Goal: Task Accomplishment & Management: Use online tool/utility

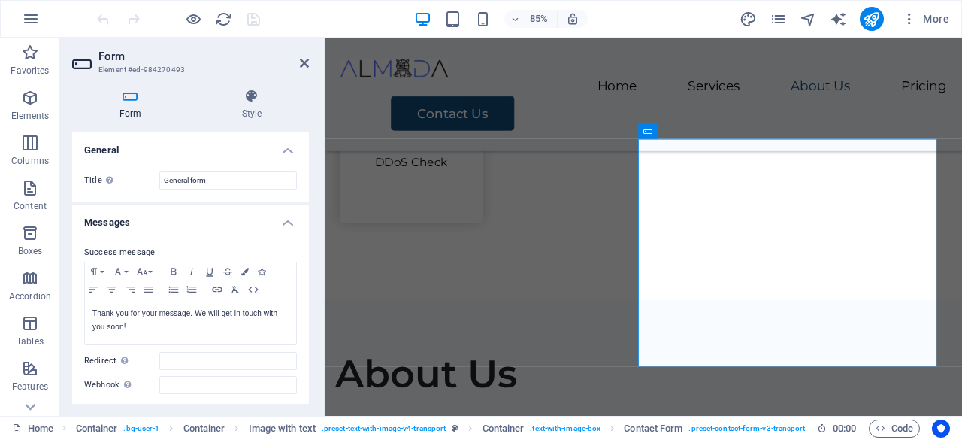
scroll to position [150, 0]
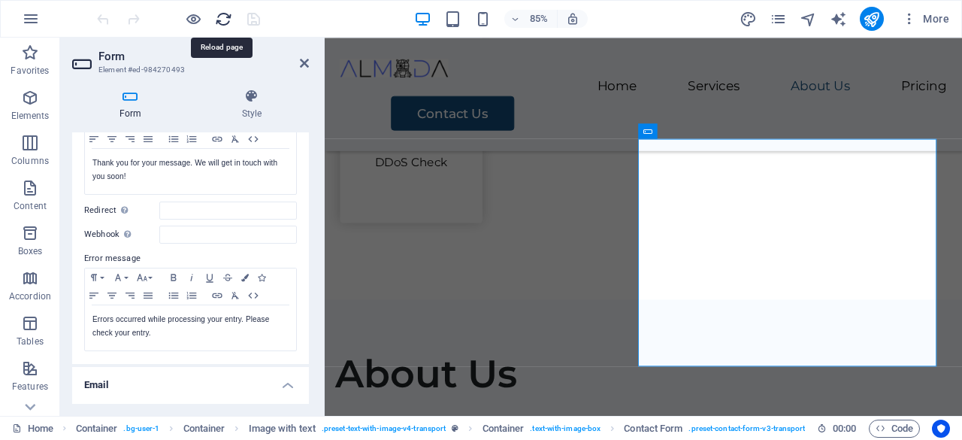
click at [223, 19] on icon "reload" at bounding box center [223, 19] width 17 height 17
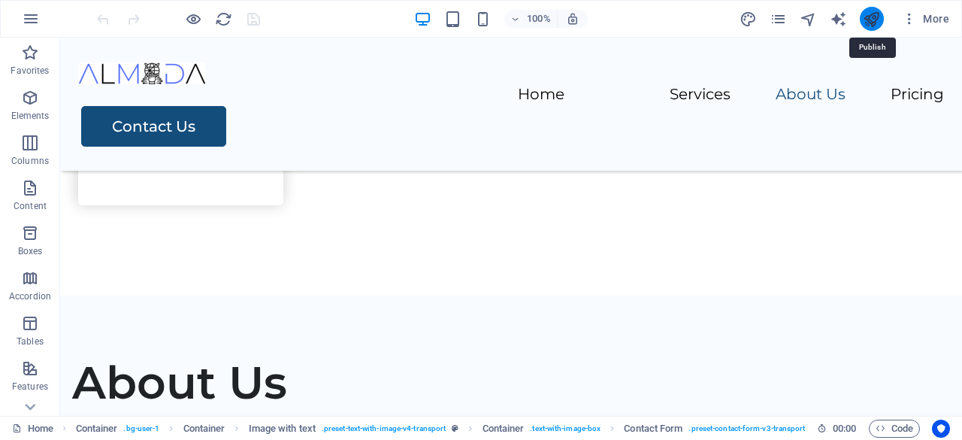
click at [870, 24] on icon "publish" at bounding box center [871, 19] width 17 height 17
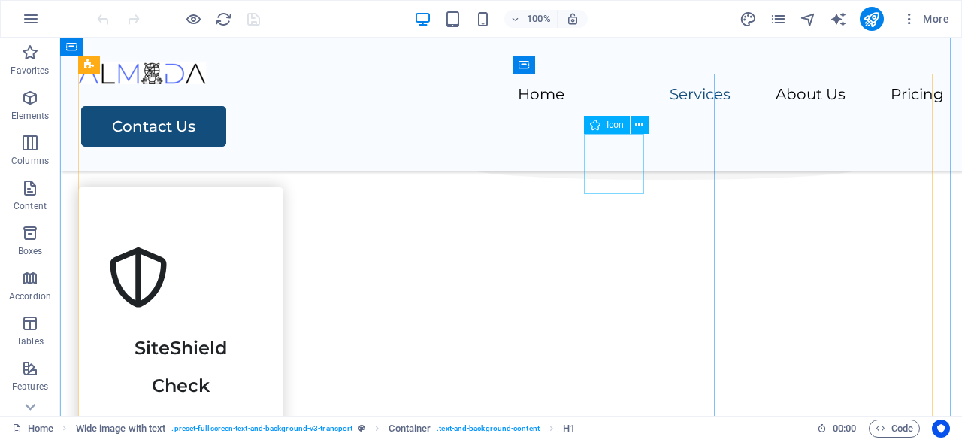
scroll to position [752, 0]
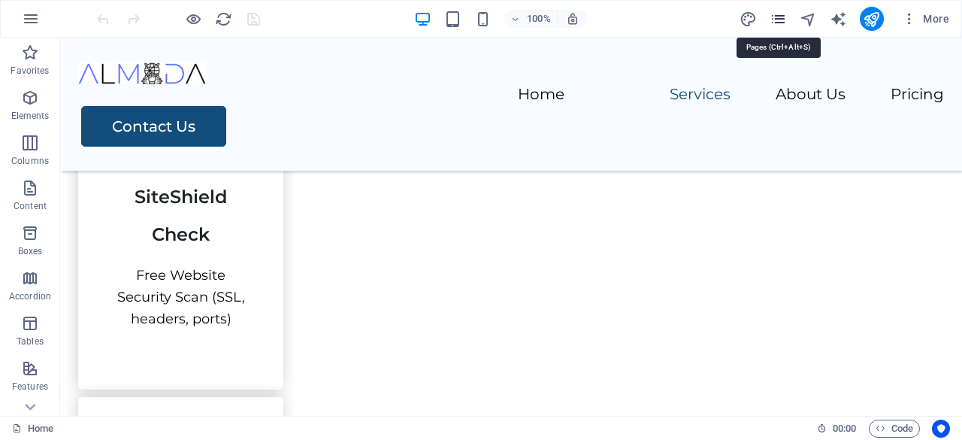
click at [776, 17] on icon "pages" at bounding box center [778, 19] width 17 height 17
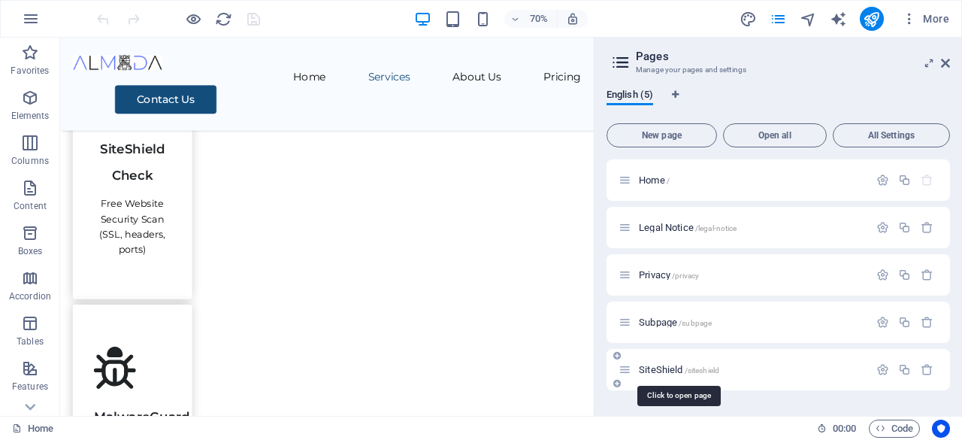
click at [661, 371] on span "SiteShield /siteshield" at bounding box center [679, 369] width 80 height 11
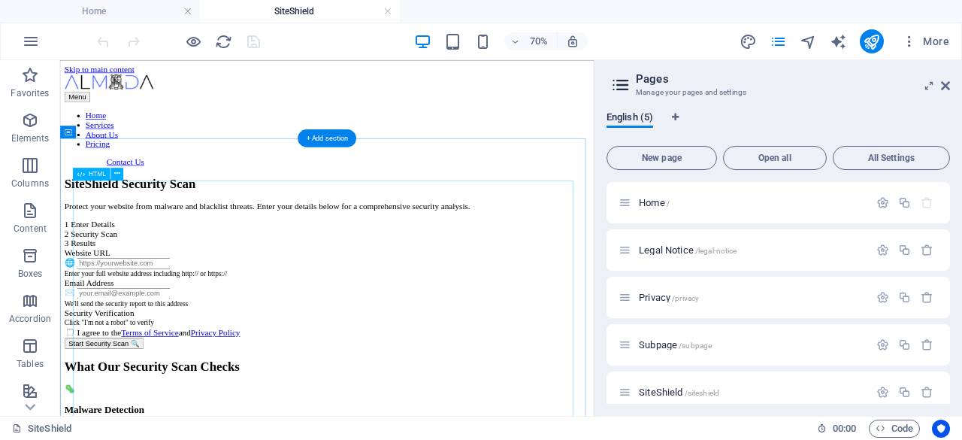
scroll to position [0, 0]
click at [96, 171] on span "HTML" at bounding box center [97, 174] width 17 height 6
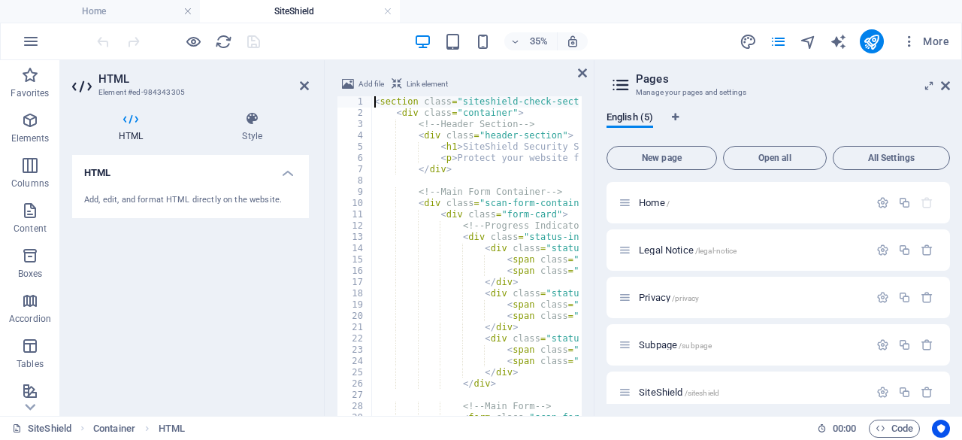
scroll to position [897, 0]
click at [431, 193] on div "< section class = "siteshield-check-section" > < div class = "container" > <!--…" at bounding box center [748, 307] width 755 height 422
type textarea "<!-- Main Form Container -->"
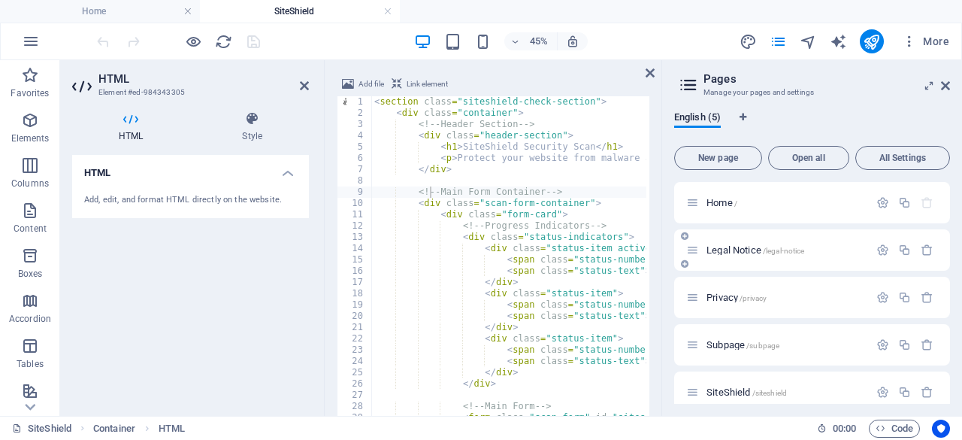
drag, startPoint x: 595, startPoint y: 232, endPoint x: 903, endPoint y: 232, distance: 308.2
click at [903, 232] on aside "Pages Manage your pages and settings English (5) New page Open all All Settings…" at bounding box center [811, 238] width 301 height 356
click at [946, 83] on icon at bounding box center [945, 86] width 9 height 12
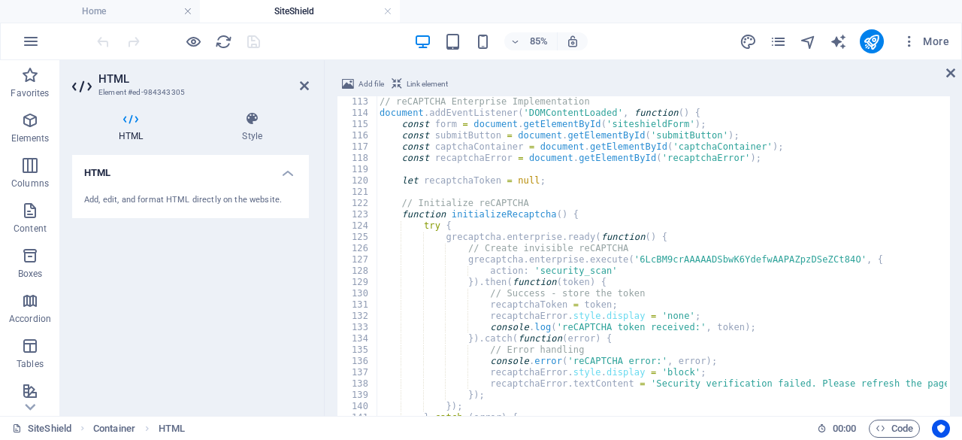
scroll to position [1263, 0]
click at [694, 192] on div "// reCAPTCHA Enterprise Implementation document . addEventListener ( 'DOMConten…" at bounding box center [754, 307] width 755 height 422
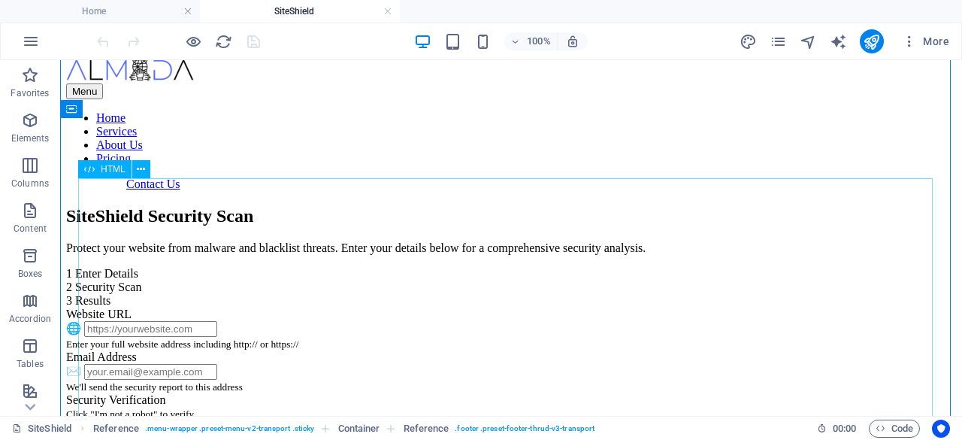
scroll to position [0, 0]
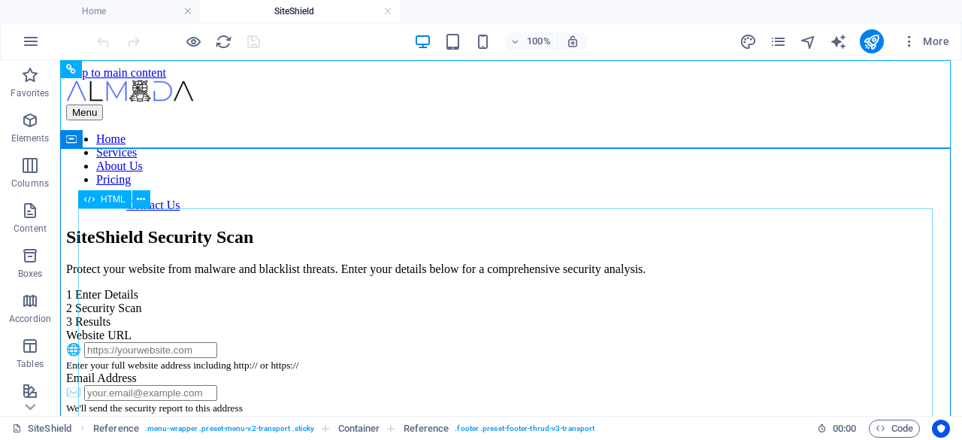
click at [107, 196] on span "HTML" at bounding box center [113, 199] width 25 height 9
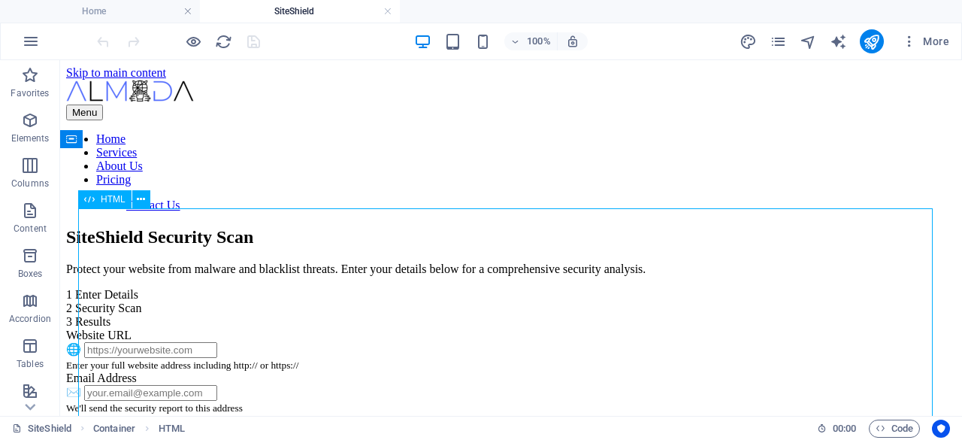
click at [107, 196] on span "HTML" at bounding box center [113, 199] width 25 height 9
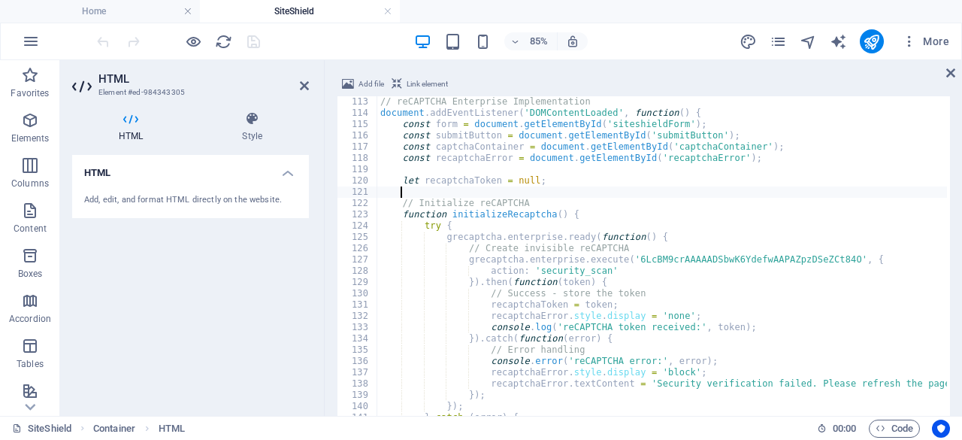
scroll to position [1263, 0]
click at [548, 230] on div "// reCAPTCHA Enterprise Implementation document . addEventListener ( 'DOMConten…" at bounding box center [754, 307] width 755 height 422
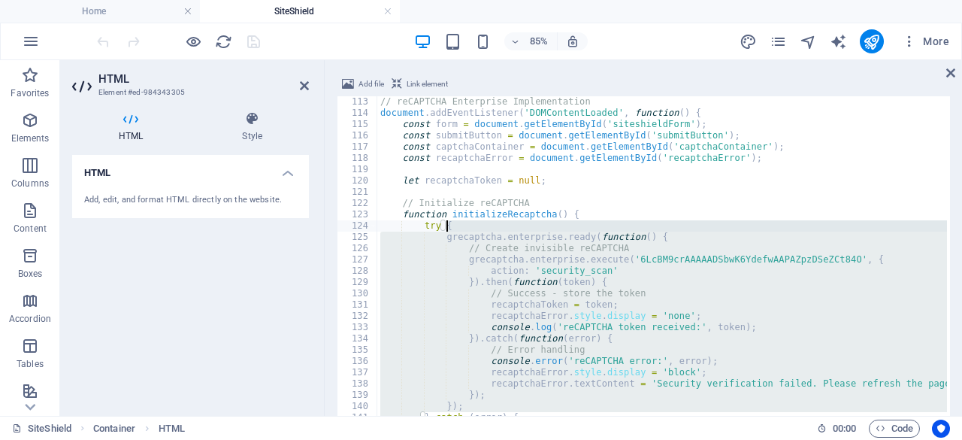
click at [548, 230] on div "// reCAPTCHA Enterprise Implementation document . addEventListener ( 'DOMConten…" at bounding box center [754, 307] width 755 height 422
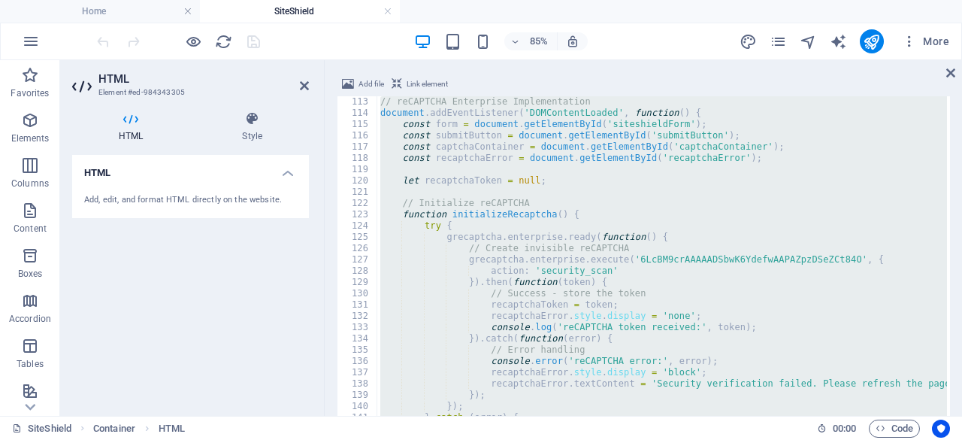
click at [547, 202] on div "// reCAPTCHA Enterprise Implementation document . addEventListener ( 'DOMConten…" at bounding box center [662, 297] width 570 height 402
paste textarea
type textarea "</style>"
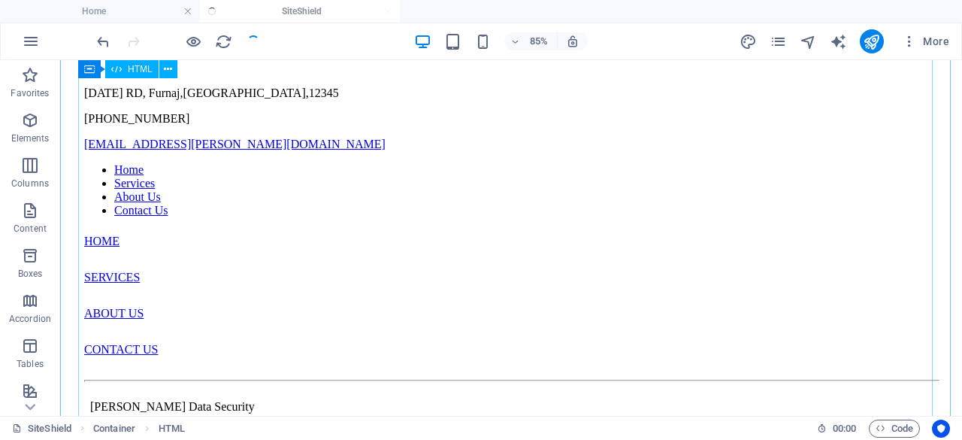
scroll to position [875, 0]
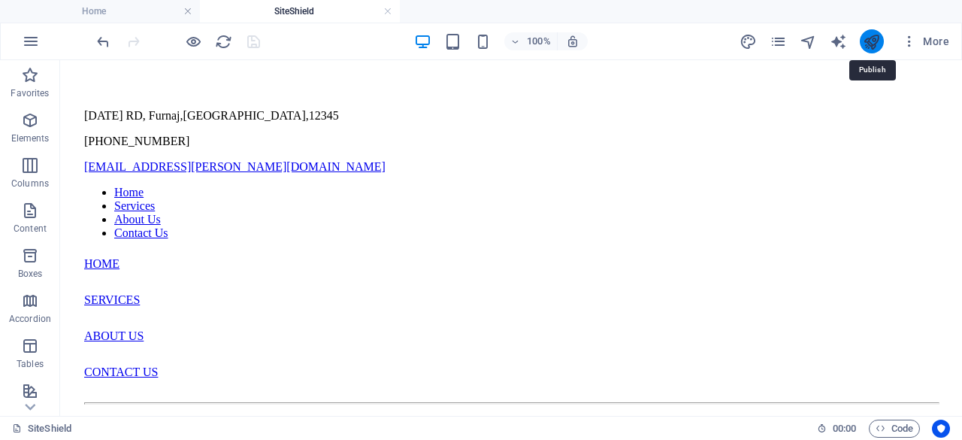
click at [879, 43] on icon "publish" at bounding box center [871, 41] width 17 height 17
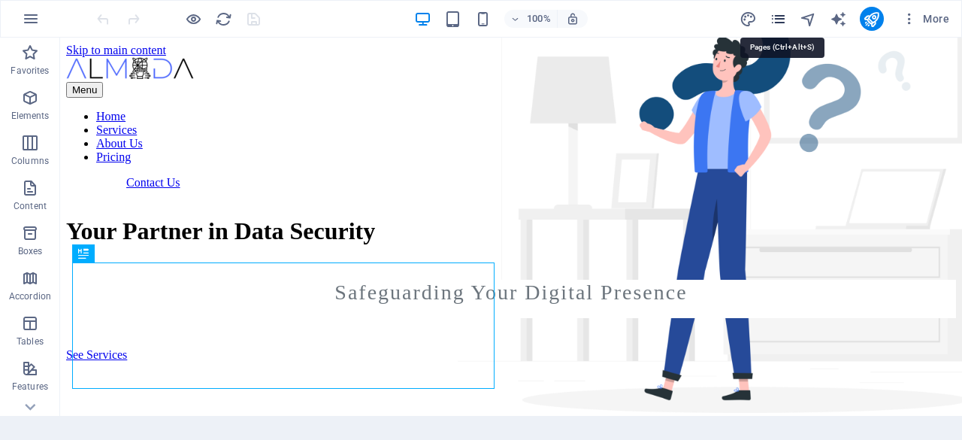
click at [779, 19] on icon "pages" at bounding box center [778, 19] width 17 height 17
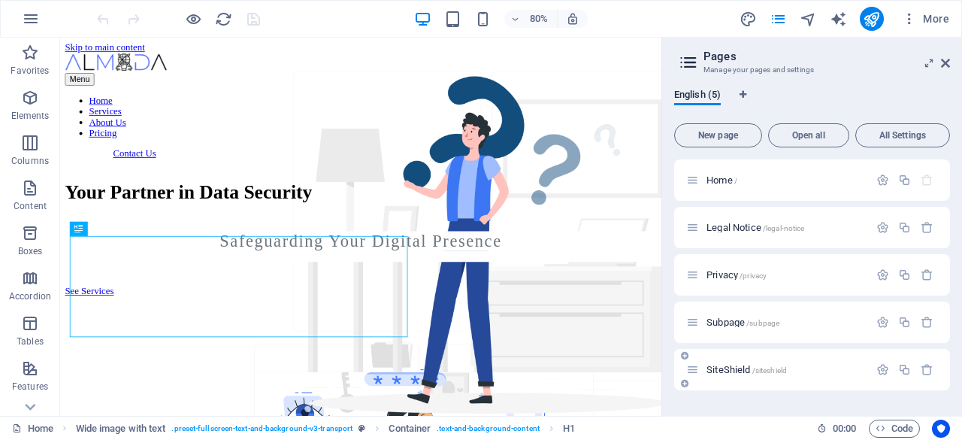
click at [732, 370] on span "SiteShield /siteshield" at bounding box center [746, 369] width 80 height 11
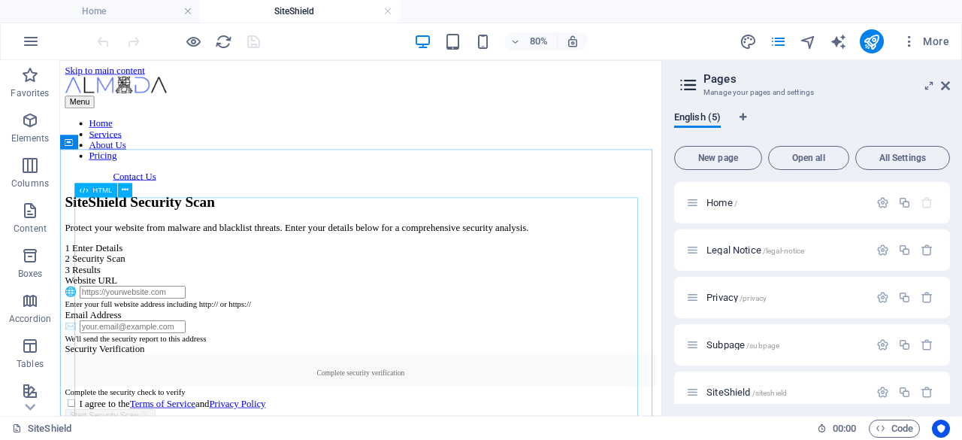
click at [98, 192] on span "HTML" at bounding box center [102, 190] width 20 height 8
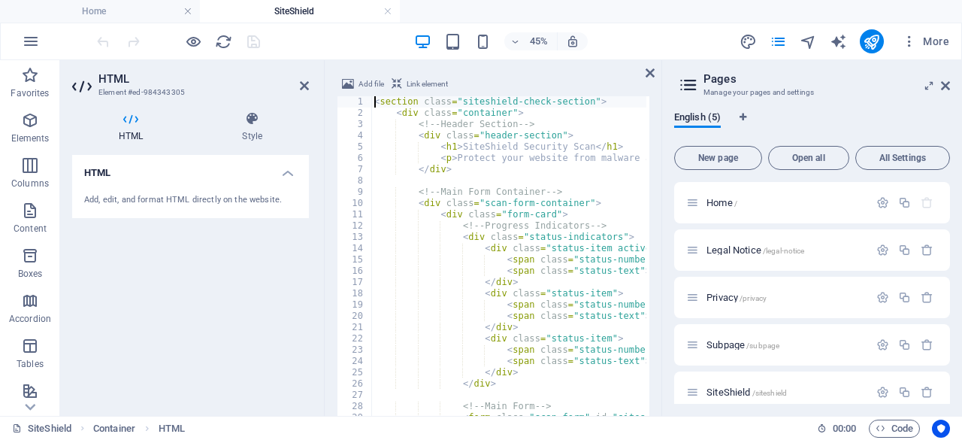
scroll to position [918, 0]
click at [451, 183] on div "< section class = "siteshield-check-section" > < div class = "container" > <!--…" at bounding box center [726, 307] width 710 height 422
click at [324, 250] on aside "HTML Element #ed-984343305 HTML Style HTML Add, edit, and format HTML directly …" at bounding box center [192, 238] width 265 height 356
click at [303, 89] on icon at bounding box center [304, 86] width 9 height 12
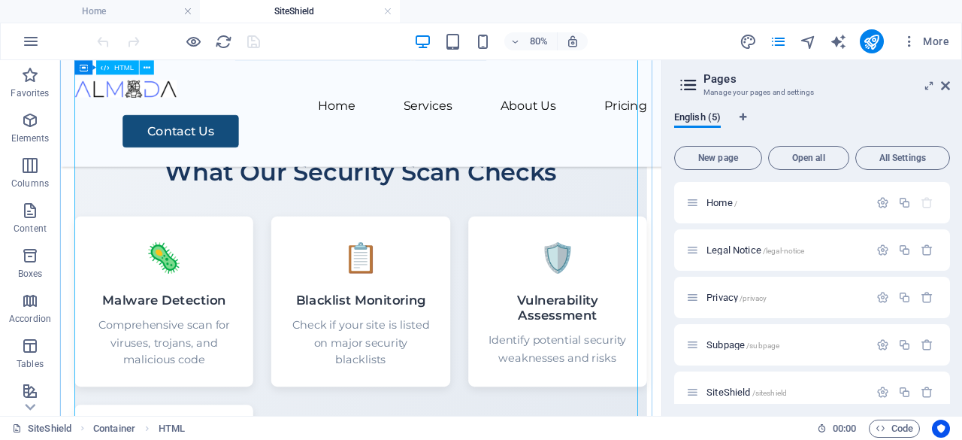
click at [160, 195] on div "SiteShield Security Scan Protect your website from malware and blacklist threat…" at bounding box center [436, 61] width 716 height 1496
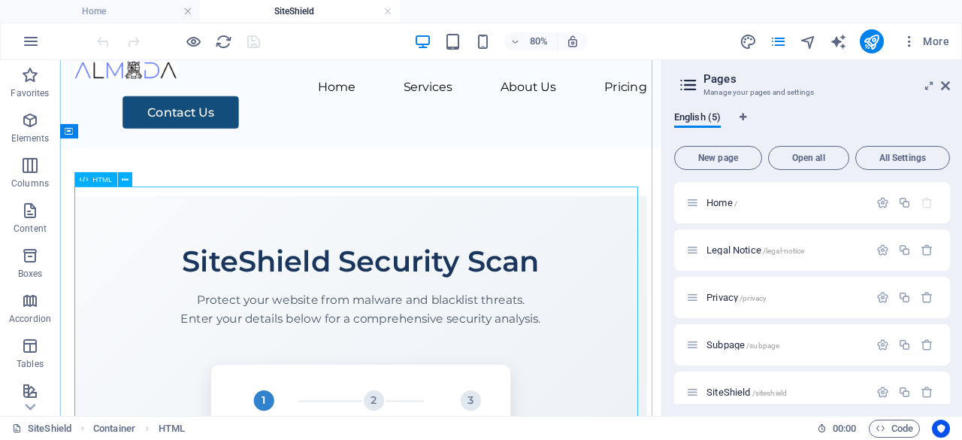
scroll to position [0, 0]
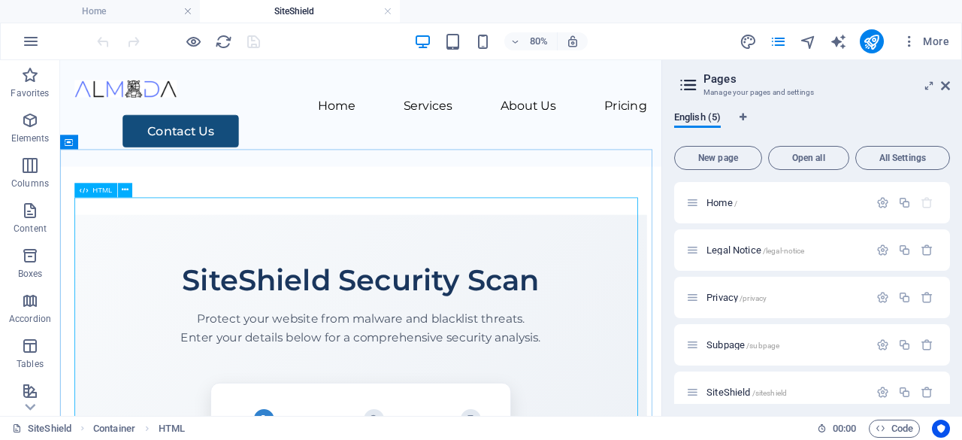
click at [95, 192] on span "HTML" at bounding box center [102, 190] width 20 height 8
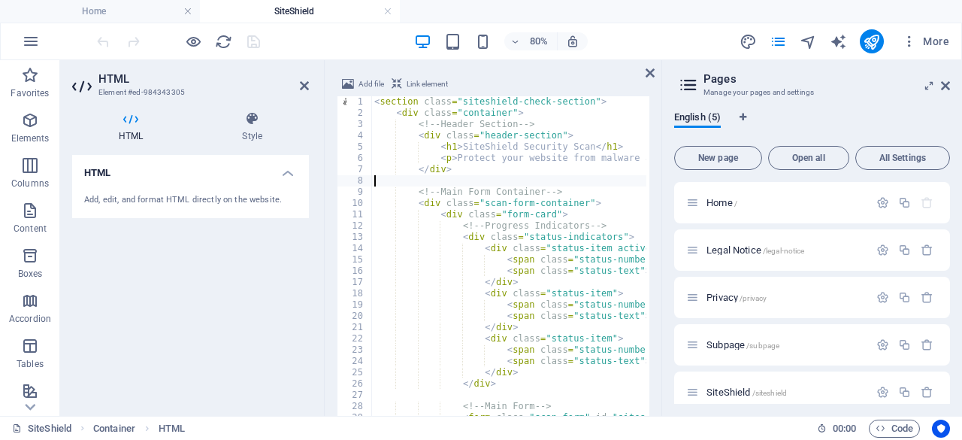
scroll to position [918, 0]
click at [949, 88] on icon at bounding box center [945, 86] width 9 height 12
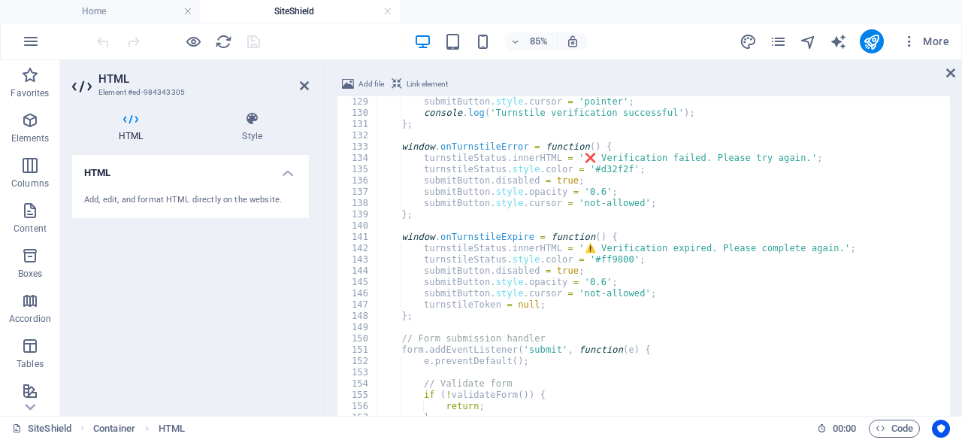
scroll to position [1443, 0]
click at [633, 201] on div "submitButton . style . cursor = 'pointer' ; console . log ( 'Turnstile verifica…" at bounding box center [732, 307] width 710 height 422
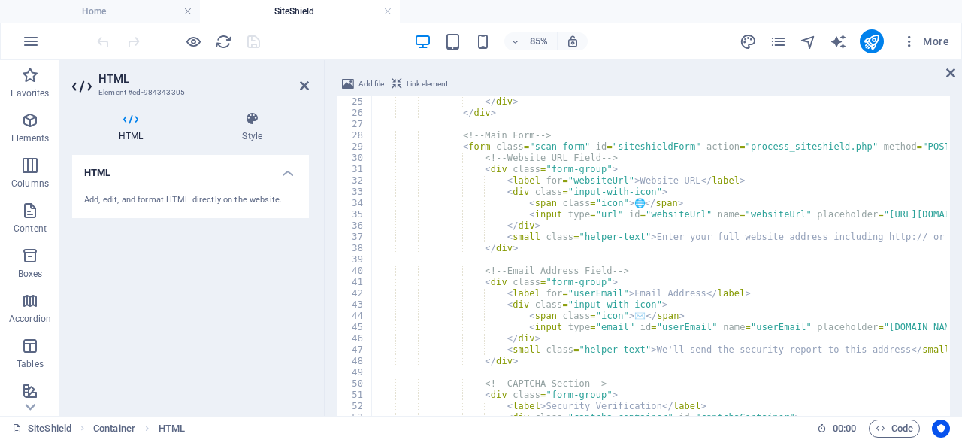
scroll to position [361, 0]
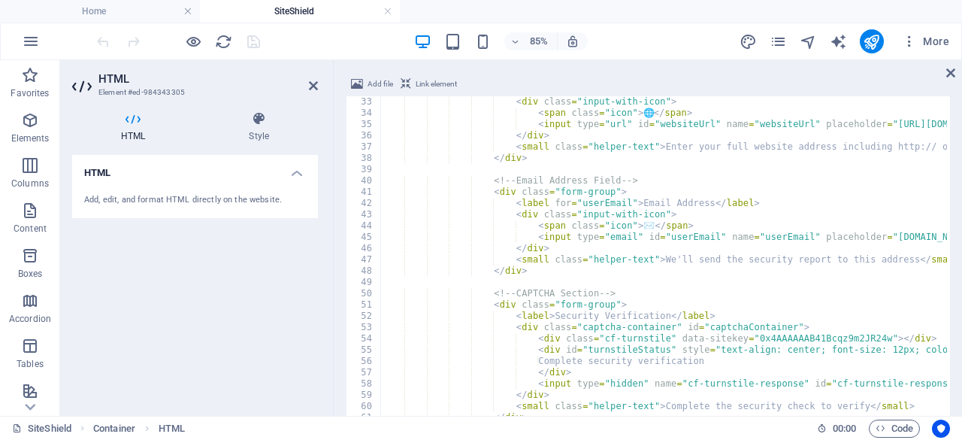
drag, startPoint x: 322, startPoint y: 286, endPoint x: 181, endPoint y: 289, distance: 141.3
click at [181, 289] on aside "HTML Element #ed-984343305 HTML Style HTML Add, edit, and format HTML directly …" at bounding box center [197, 238] width 274 height 356
click at [407, 85] on icon at bounding box center [406, 84] width 11 height 18
click at [404, 80] on icon at bounding box center [406, 84] width 11 height 18
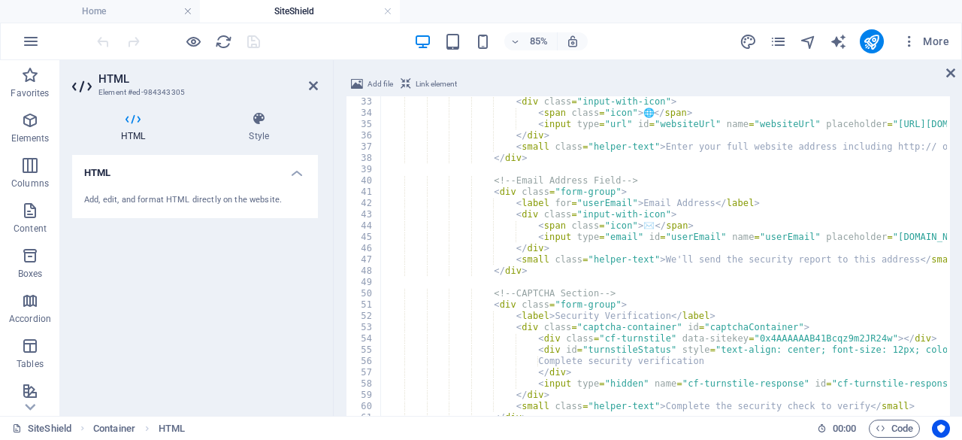
click at [404, 80] on icon at bounding box center [406, 84] width 11 height 18
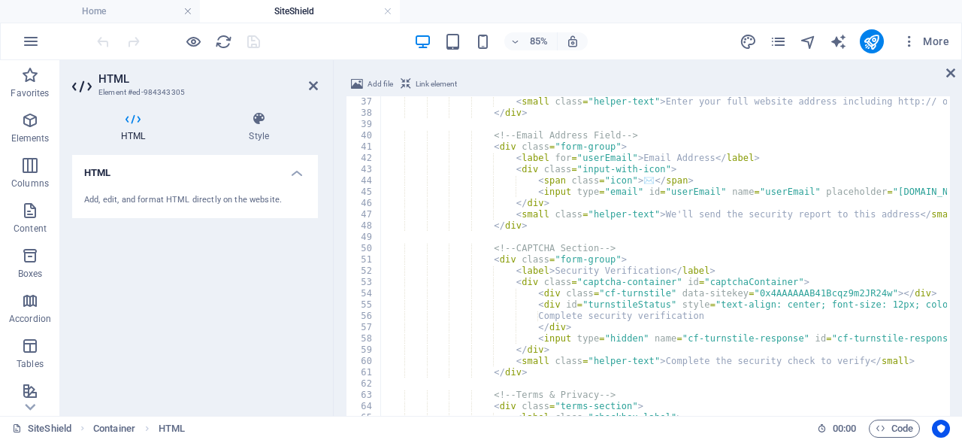
scroll to position [406, 0]
click at [852, 183] on div "< small class = "helper-text" > Enter your full website address including http:…" at bounding box center [735, 307] width 710 height 422
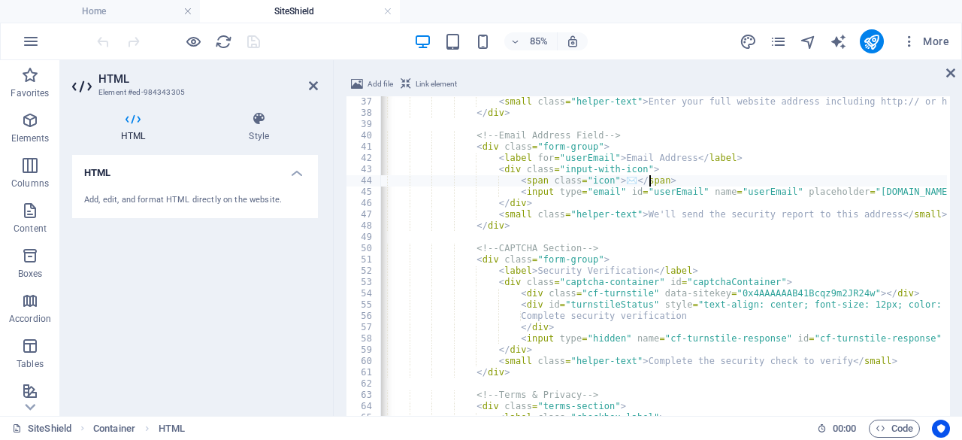
click at [786, 205] on div "< small class = "helper-text" > Enter your full website address including http:…" at bounding box center [718, 307] width 710 height 422
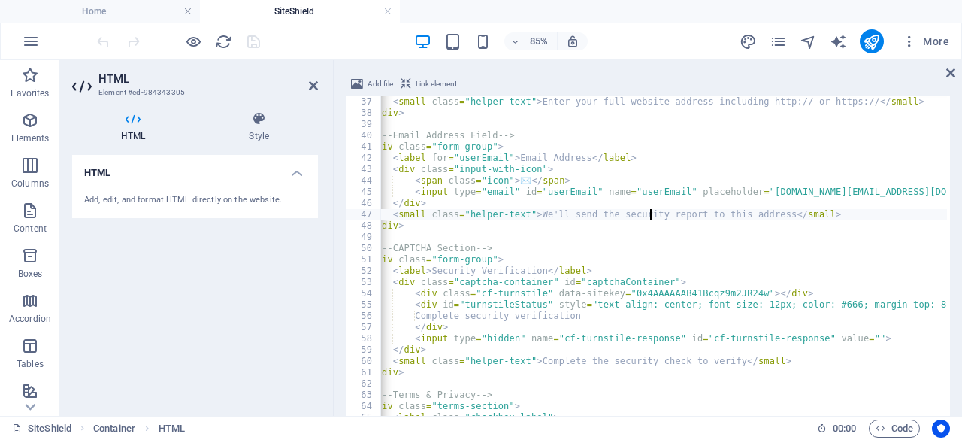
scroll to position [0, 144]
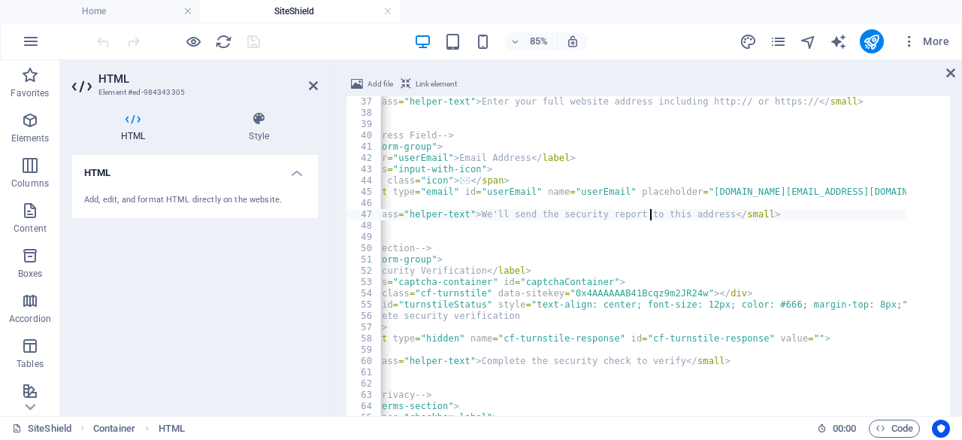
type textarea "</div>"
click at [621, 271] on div "< small class = "helper-text" > Enter your full website address including http:…" at bounding box center [551, 307] width 710 height 422
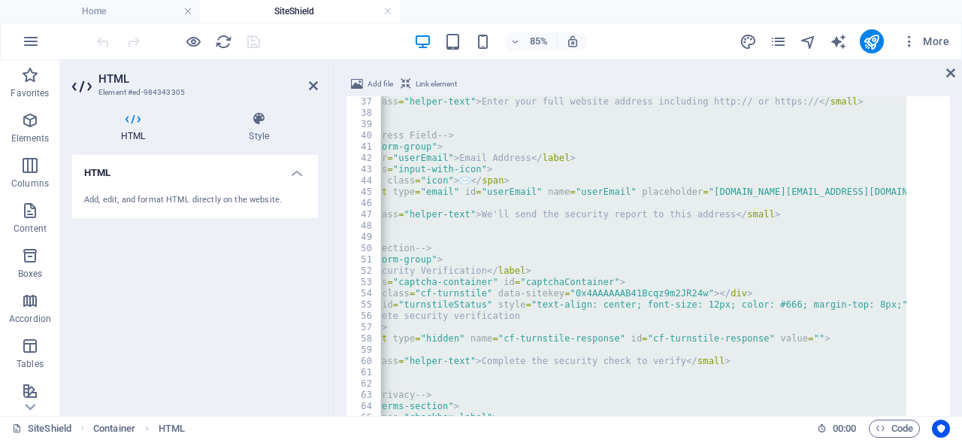
click at [553, 176] on div "< small class = "helper-text" > Enter your full website address including http:…" at bounding box center [663, 297] width 567 height 402
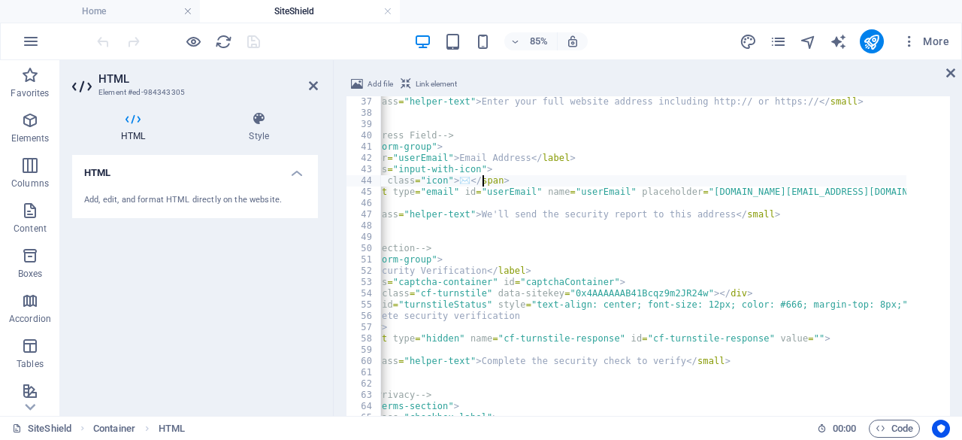
click at [553, 177] on div "< small class = "helper-text" > Enter your full website address including http:…" at bounding box center [551, 307] width 710 height 422
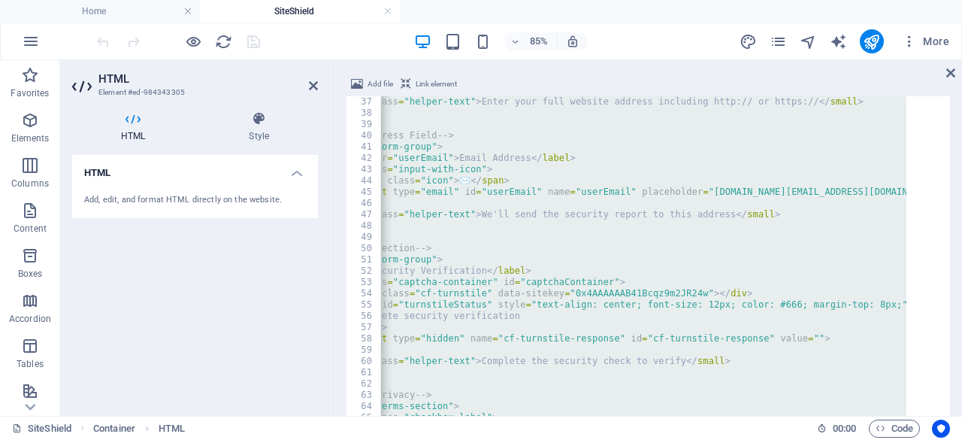
paste textarea "</script"
type textarea "</script>"
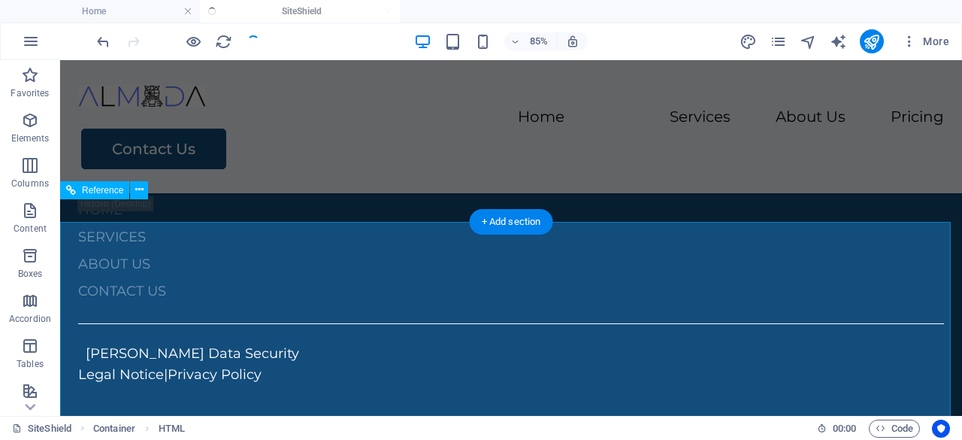
scroll to position [226, 0]
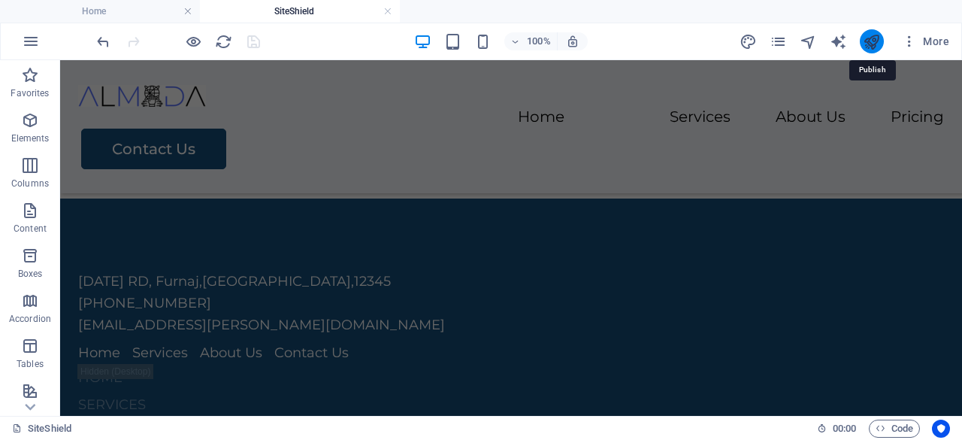
click at [870, 41] on icon "publish" at bounding box center [871, 41] width 17 height 17
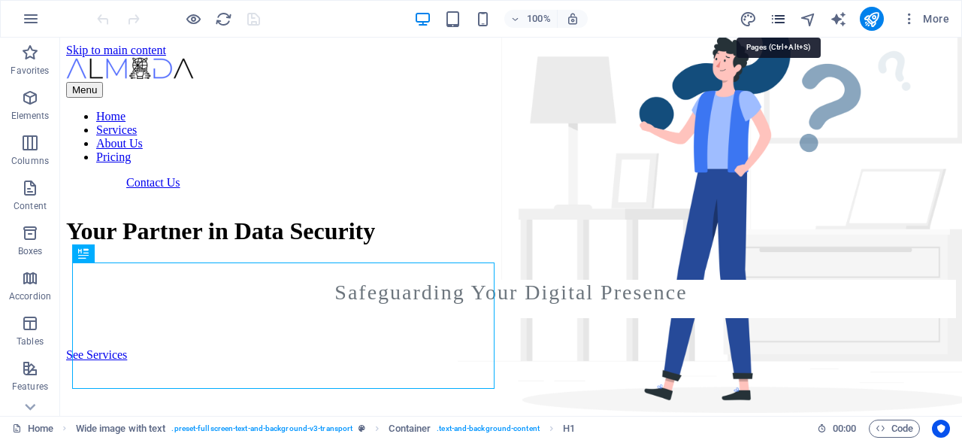
click at [786, 15] on icon "pages" at bounding box center [778, 19] width 17 height 17
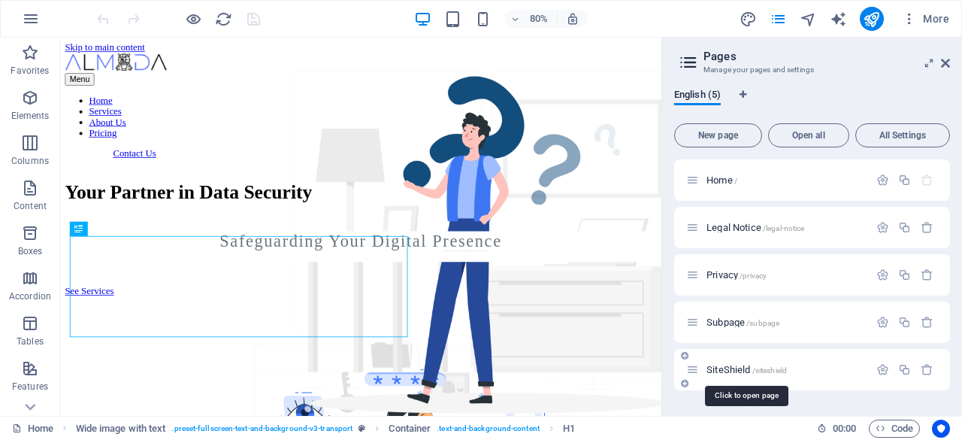
click at [747, 367] on span "SiteShield /siteshield" at bounding box center [746, 369] width 80 height 11
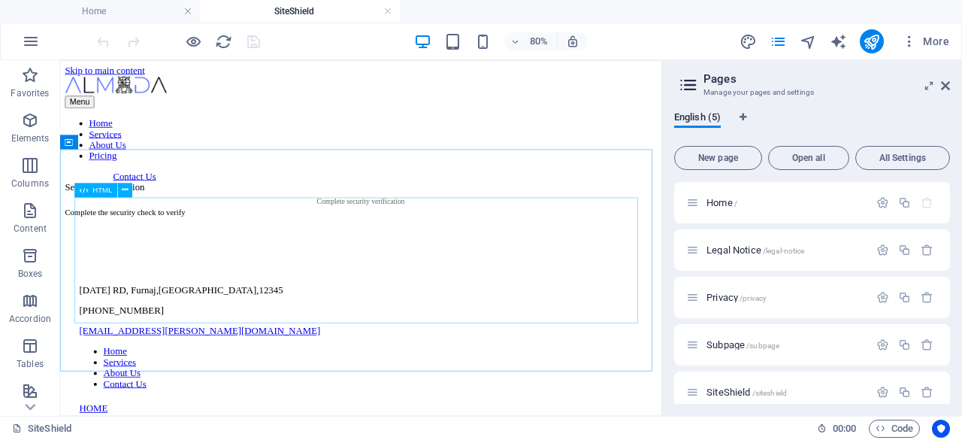
click at [94, 184] on div "HTML" at bounding box center [95, 190] width 43 height 14
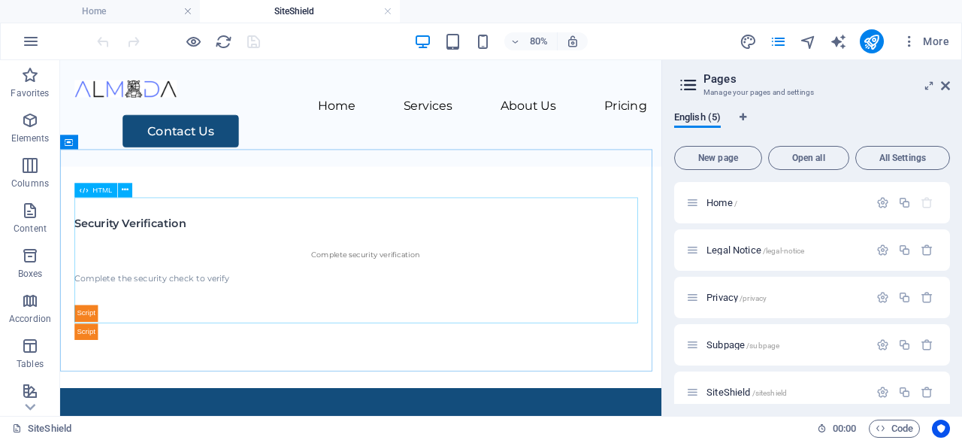
click at [94, 184] on div "HTML" at bounding box center [95, 190] width 43 height 14
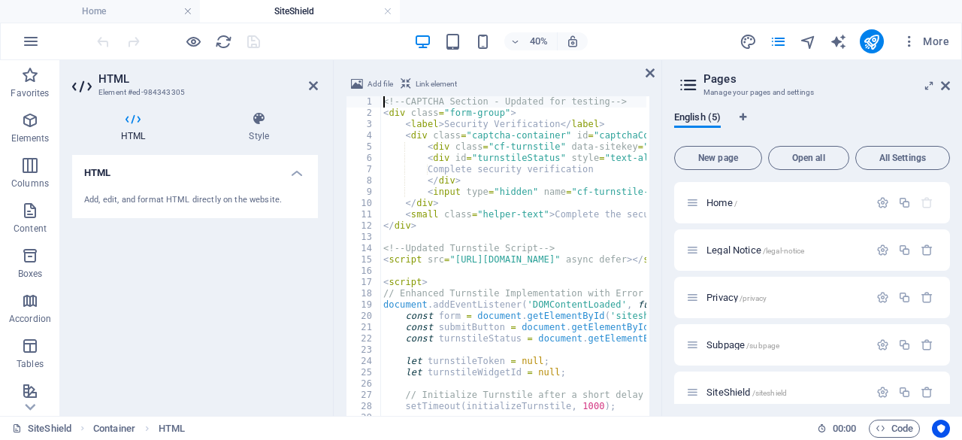
scroll to position [227, 0]
click at [496, 183] on div "<!-- CAPTCHA Section - Updated for testing --> < div class = "form-group" > < l…" at bounding box center [879, 307] width 999 height 422
click at [496, 183] on div "<!-- CAPTCHA Section - Updated for testing --> < div class = "form-group" > < l…" at bounding box center [513, 297] width 266 height 402
click at [470, 191] on div "<!-- CAPTCHA Section - Updated for testing --> < div class = "form-group" > < l…" at bounding box center [879, 307] width 999 height 422
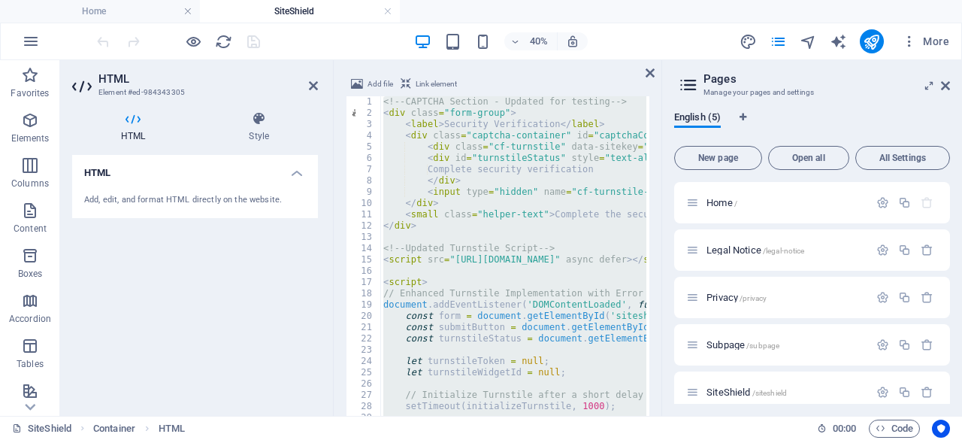
paste textarea "</style"
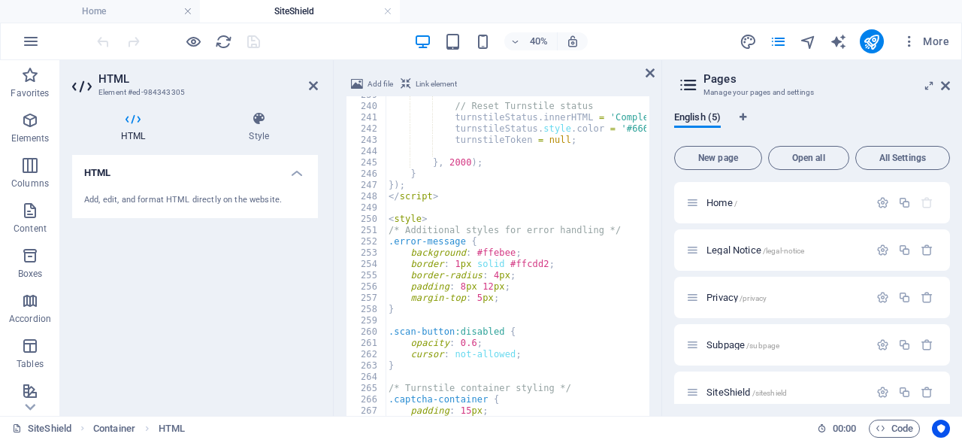
click at [949, 85] on icon at bounding box center [945, 86] width 9 height 12
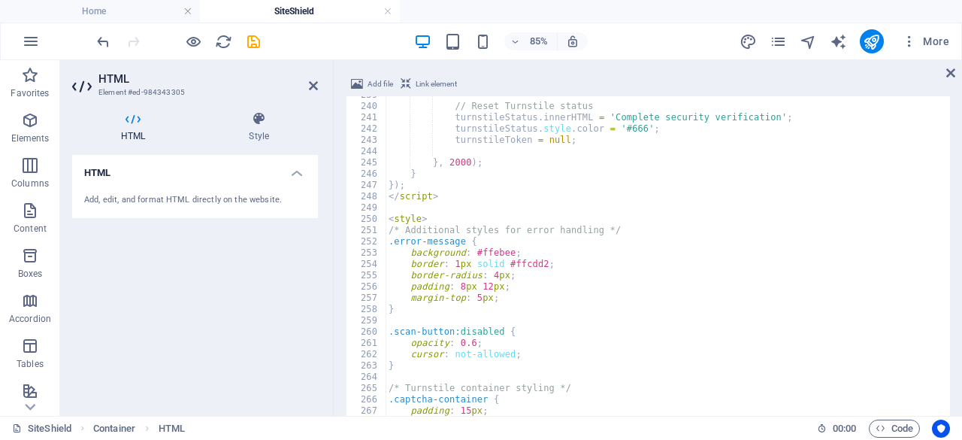
click at [619, 234] on div "// Reset Turnstile status turnstileStatus . innerHTML = 'Complete security veri…" at bounding box center [741, 300] width 710 height 422
type textarea "margin-top: 5px;"
click at [577, 303] on div "// Reset Turnstile status turnstileStatus . innerHTML = 'Complete security veri…" at bounding box center [741, 300] width 710 height 422
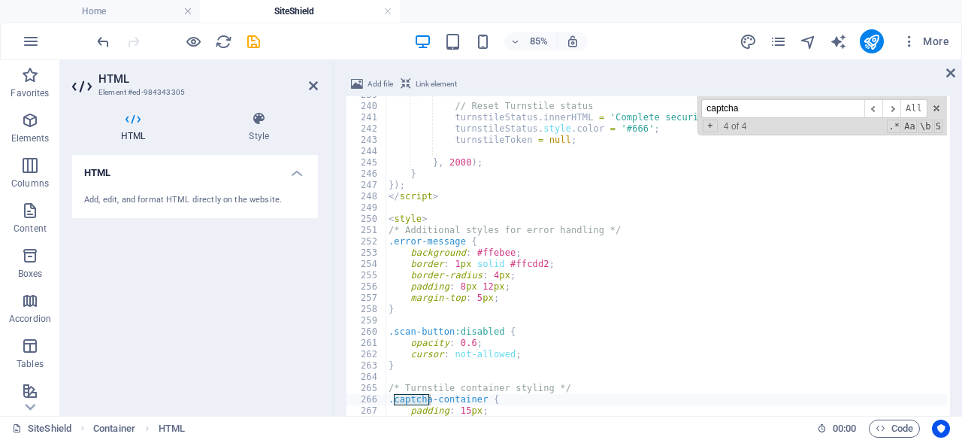
type input "captcha"
click at [592, 326] on div "// Reset Turnstile status turnstileStatus . innerHTML = 'Complete security veri…" at bounding box center [741, 300] width 710 height 422
click at [488, 405] on div "// Reset Turnstile status turnstileStatus . innerHTML = 'Complete security veri…" at bounding box center [741, 300] width 710 height 422
type textarea "}"
type textarea "/* Turnstile container styling */"
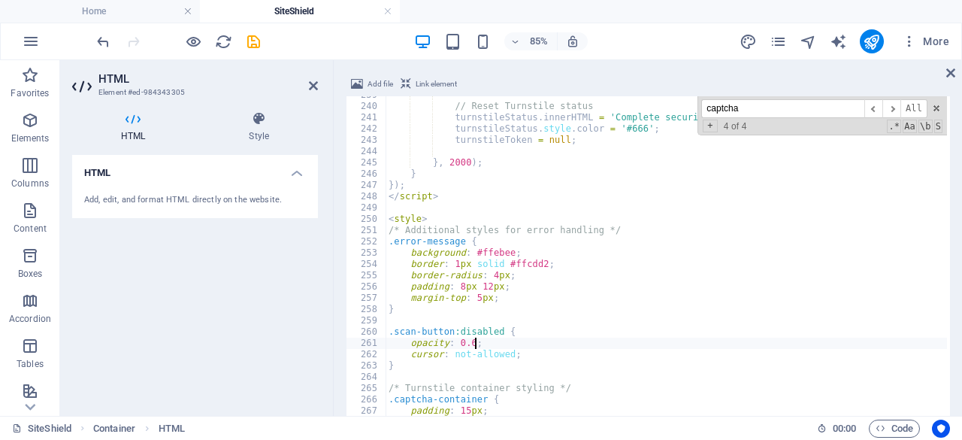
type textarea ".scan-button:disabled {"
click at [898, 107] on span "​" at bounding box center [891, 108] width 18 height 19
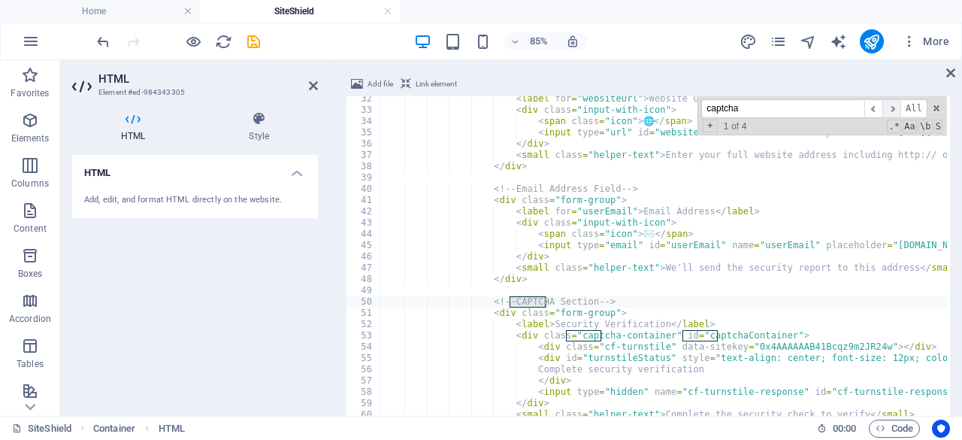
click at [898, 107] on span "​" at bounding box center [891, 108] width 18 height 19
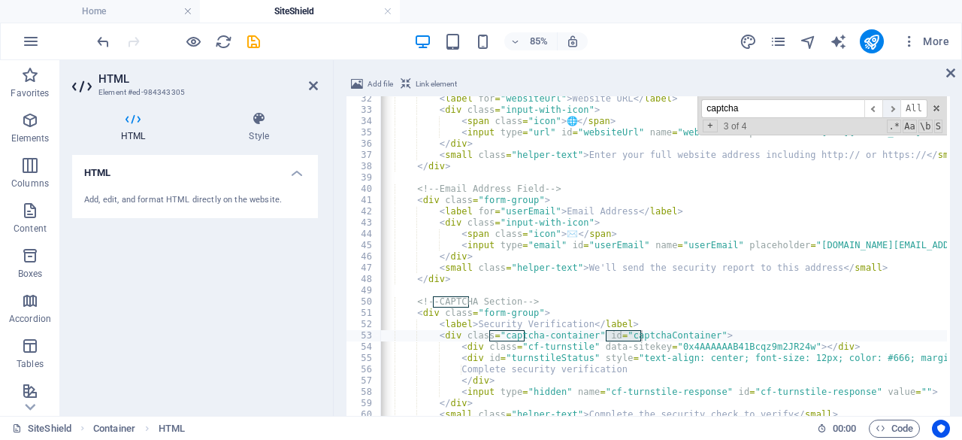
scroll to position [0, 77]
click at [898, 107] on span "​" at bounding box center [891, 108] width 18 height 19
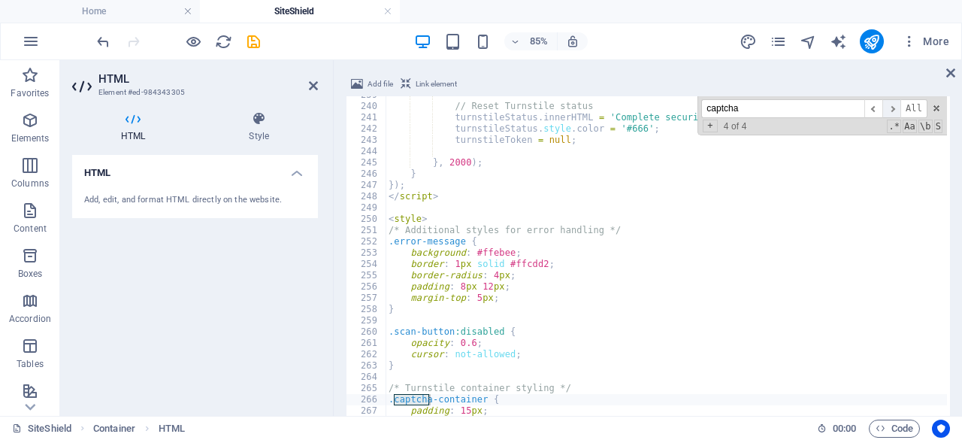
click at [898, 107] on span "​" at bounding box center [891, 108] width 18 height 19
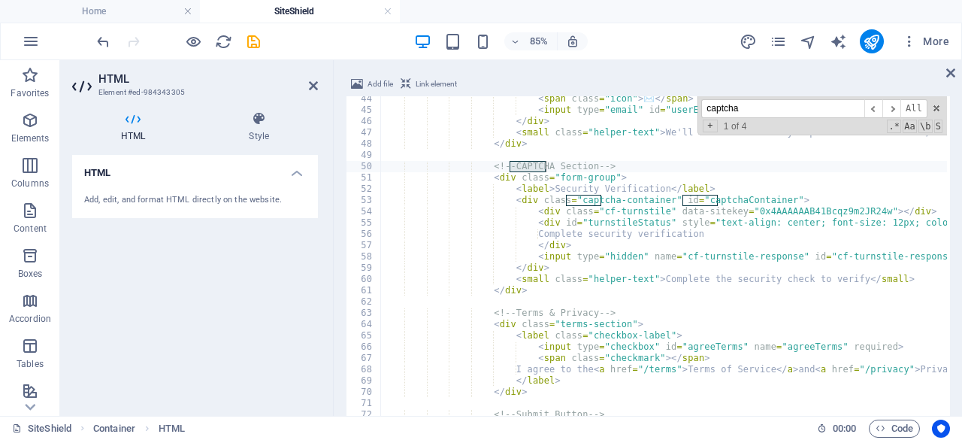
scroll to position [533, 0]
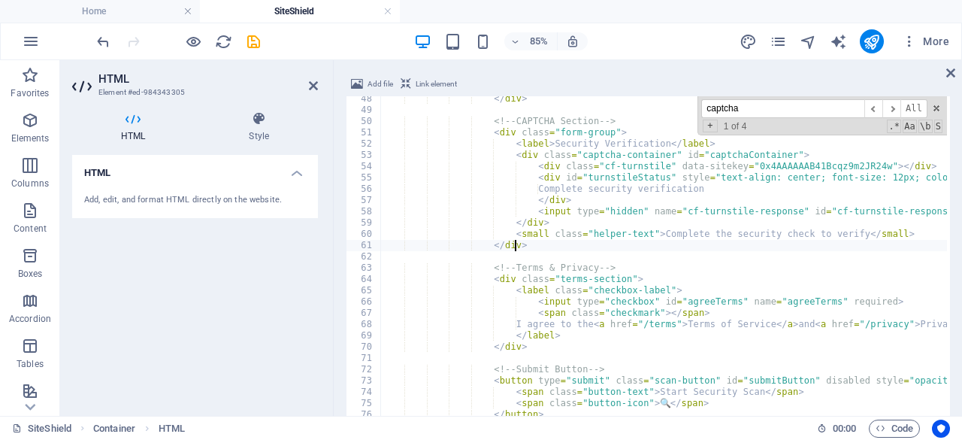
click at [522, 250] on div "</ div > <!-- CAPTCHA Section --> < div class = "form-group" > < label > Securi…" at bounding box center [735, 304] width 710 height 422
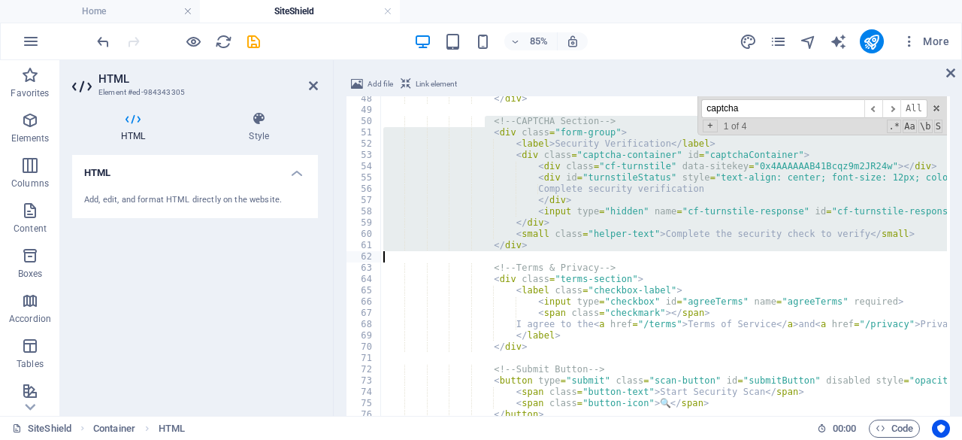
drag, startPoint x: 484, startPoint y: 121, endPoint x: 543, endPoint y: 253, distance: 144.0
click at [543, 253] on div "</ div > <!-- CAPTCHA Section --> < div class = "form-group" > < label > Securi…" at bounding box center [735, 304] width 710 height 422
paste textarea "</script>"
type textarea "</script>"
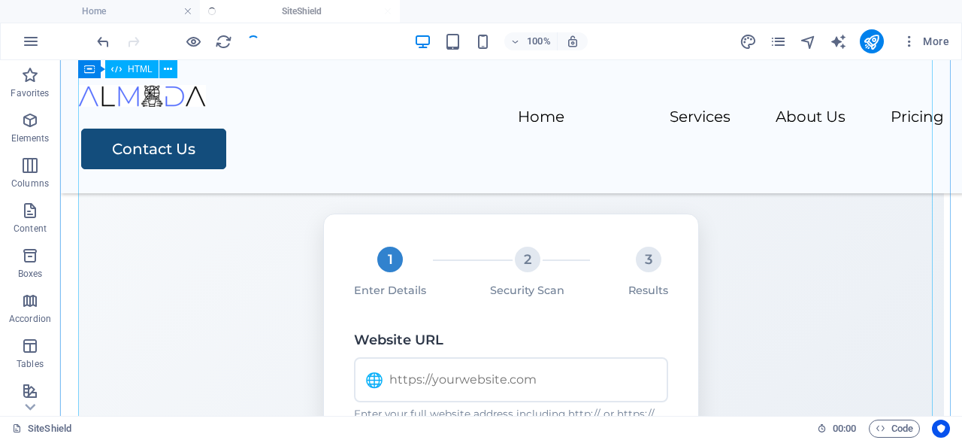
scroll to position [204, 0]
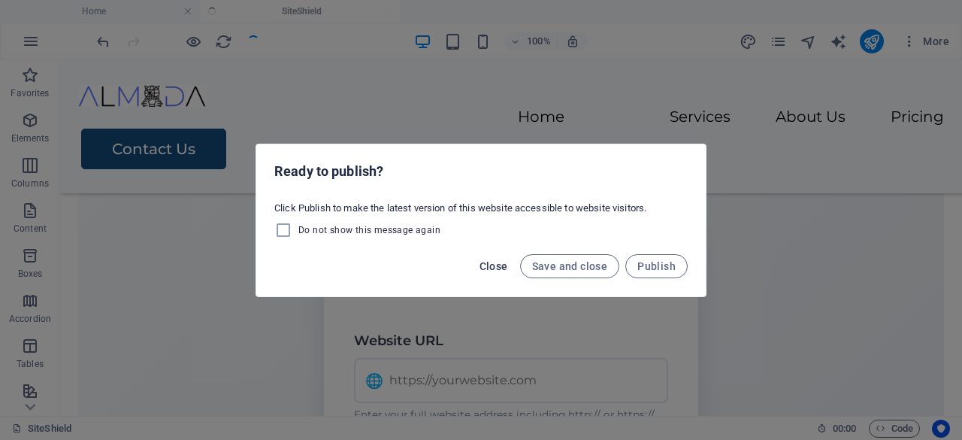
click at [496, 266] on span "Close" at bounding box center [494, 266] width 29 height 12
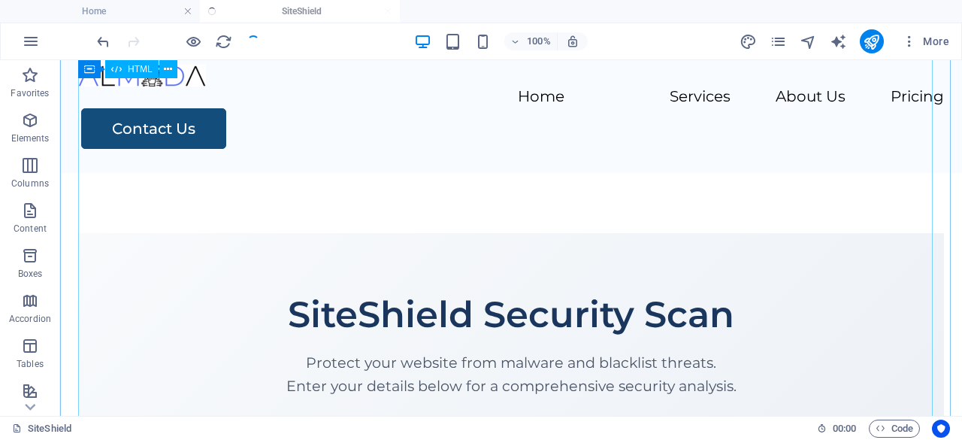
scroll to position [0, 0]
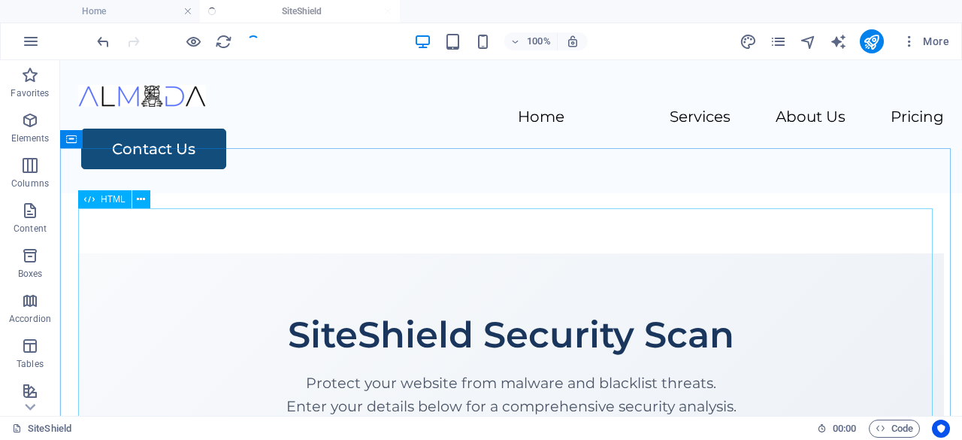
click at [111, 201] on span "HTML" at bounding box center [113, 199] width 25 height 9
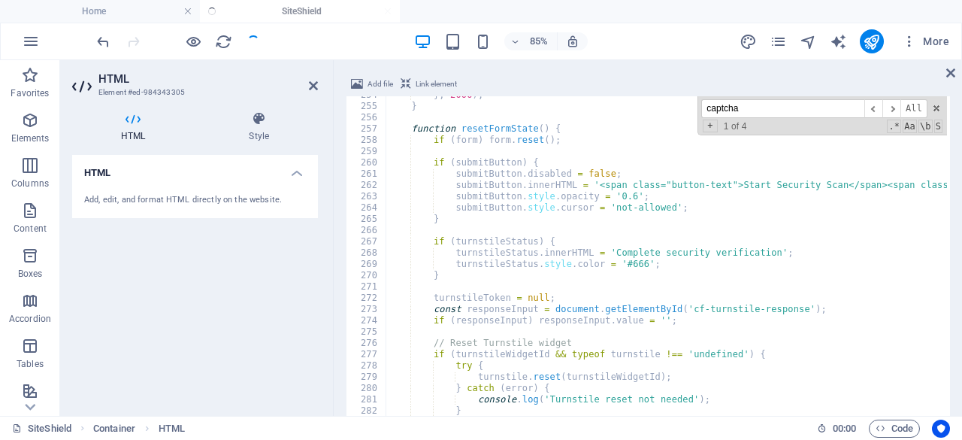
scroll to position [2859, 0]
click at [480, 199] on div "} , 2000 ) ; } function resetFormState ( ) { if ( form ) form . reset ( ) ; if …" at bounding box center [741, 300] width 710 height 422
click at [559, 240] on div "} , 2000 ) ; } function resetFormState ( ) { if ( form ) form . reset ( ) ; if …" at bounding box center [741, 300] width 710 height 422
type textarea "/* Your existing styles would continue here */ </style>"
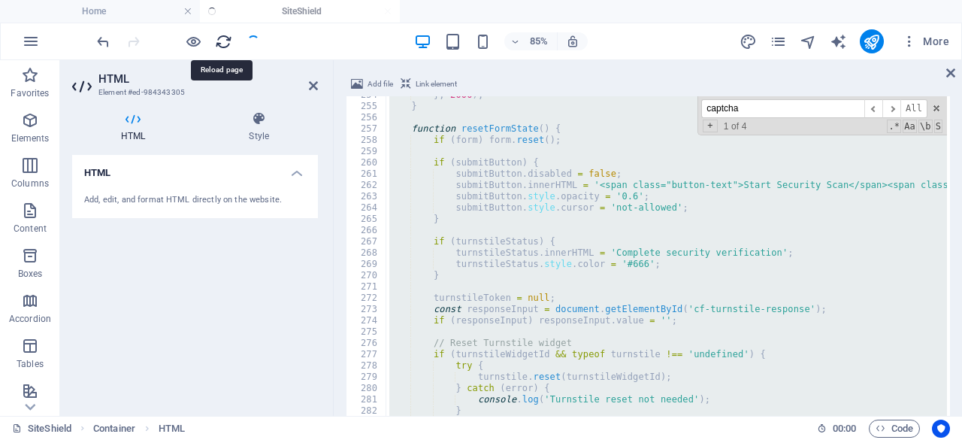
click at [222, 41] on icon "reload" at bounding box center [223, 41] width 17 height 17
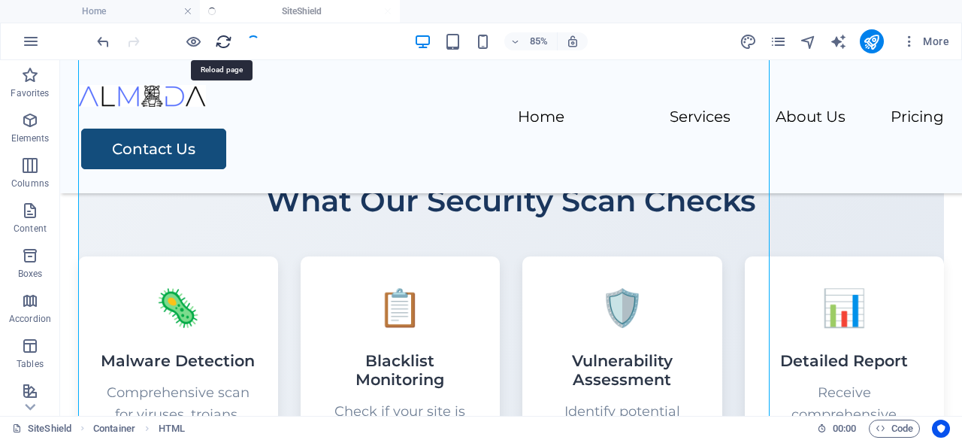
scroll to position [939, 0]
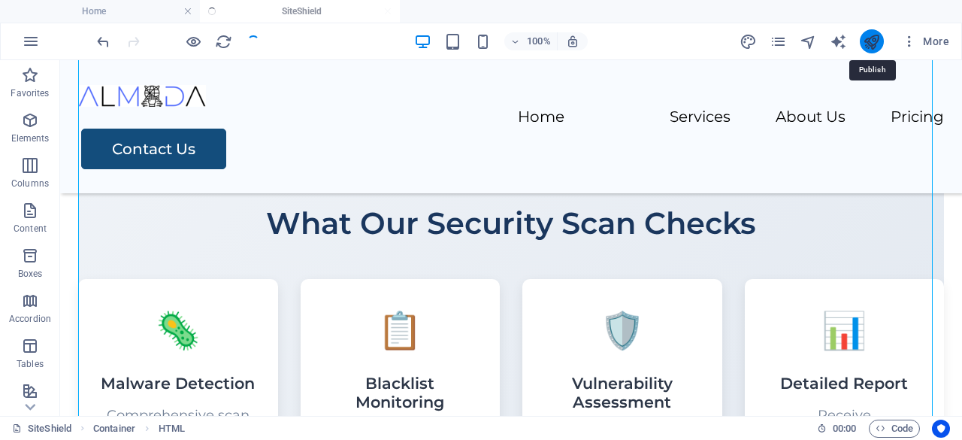
click at [873, 43] on icon "publish" at bounding box center [871, 41] width 17 height 17
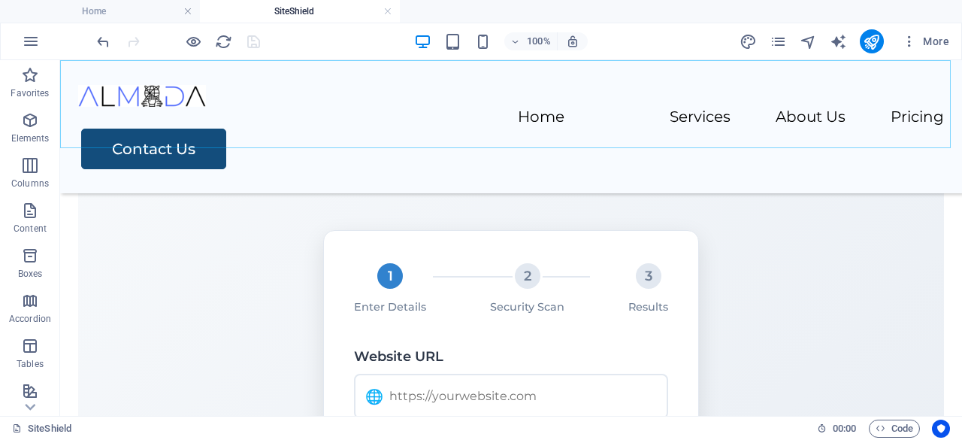
scroll to position [0, 0]
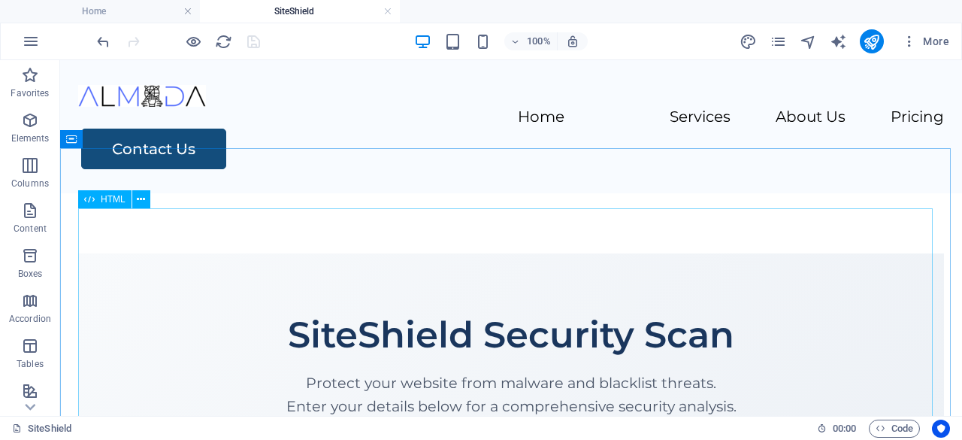
click at [110, 196] on span "HTML" at bounding box center [113, 199] width 25 height 9
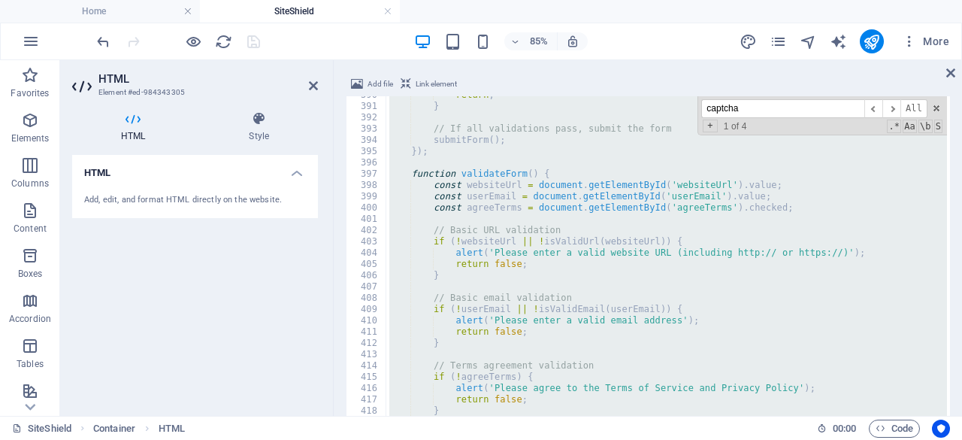
scroll to position [4077, 0]
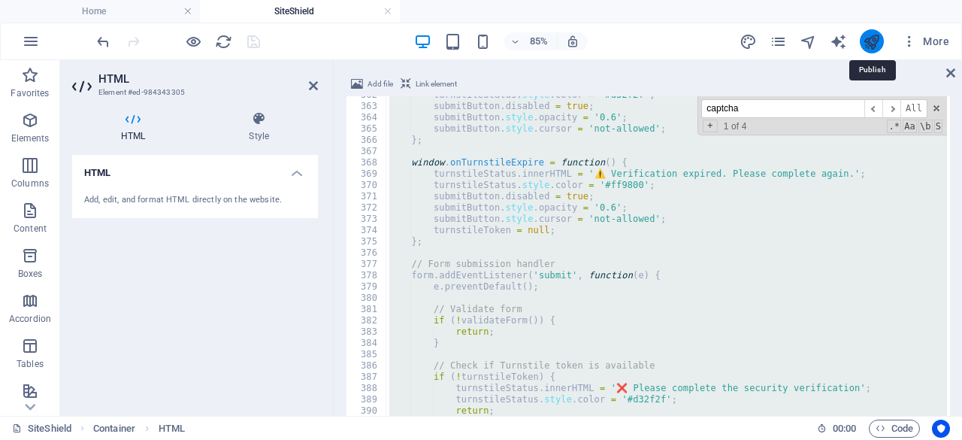
click at [871, 40] on icon "publish" at bounding box center [871, 41] width 17 height 17
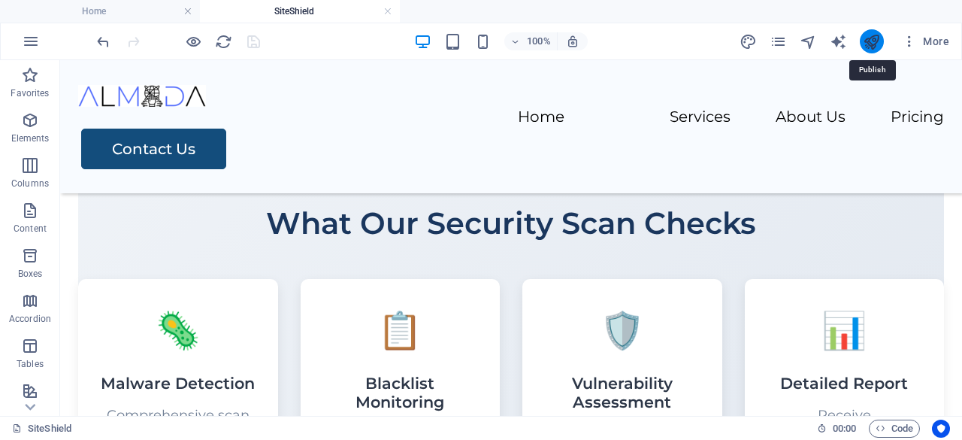
click at [870, 44] on icon "publish" at bounding box center [871, 41] width 17 height 17
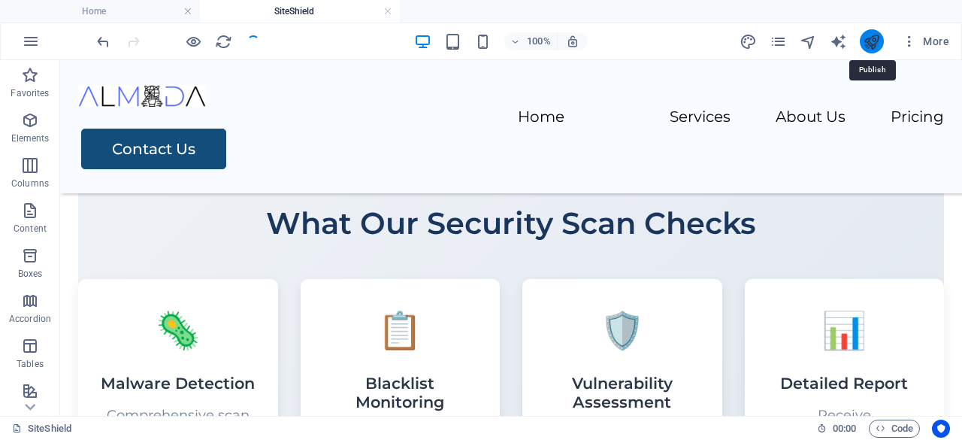
click at [870, 44] on icon "publish" at bounding box center [871, 41] width 17 height 17
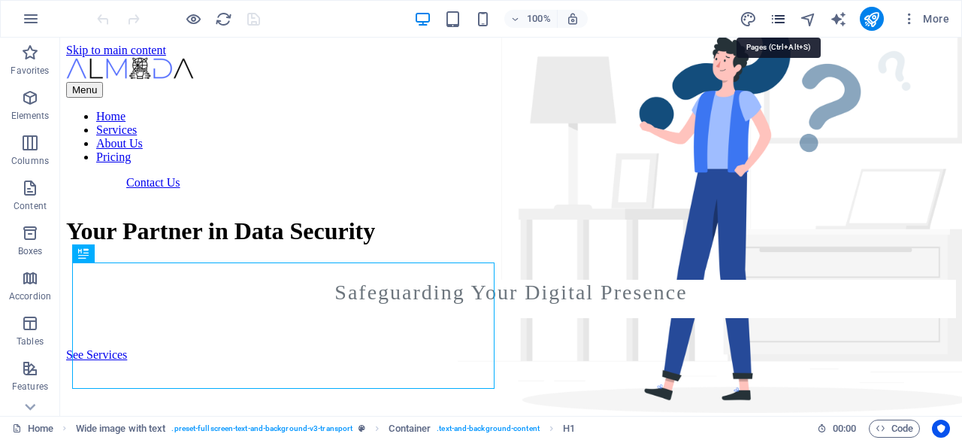
click at [779, 16] on icon "pages" at bounding box center [778, 19] width 17 height 17
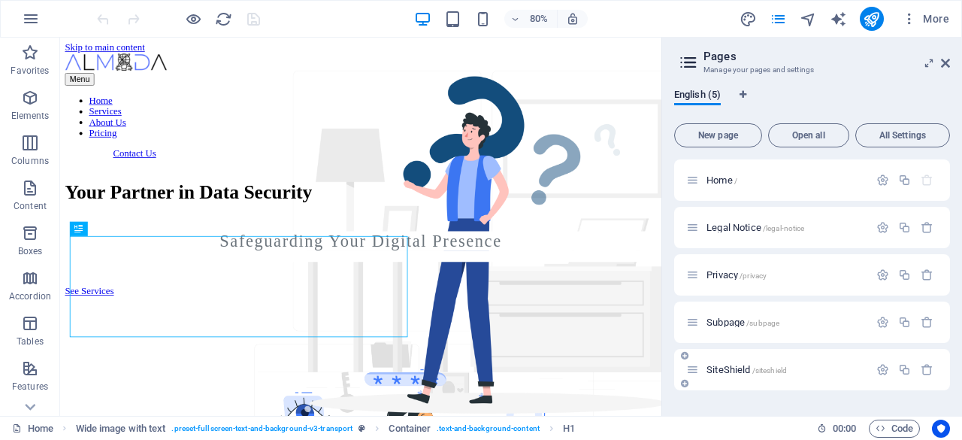
click at [734, 368] on span "SiteShield /siteshield" at bounding box center [746, 369] width 80 height 11
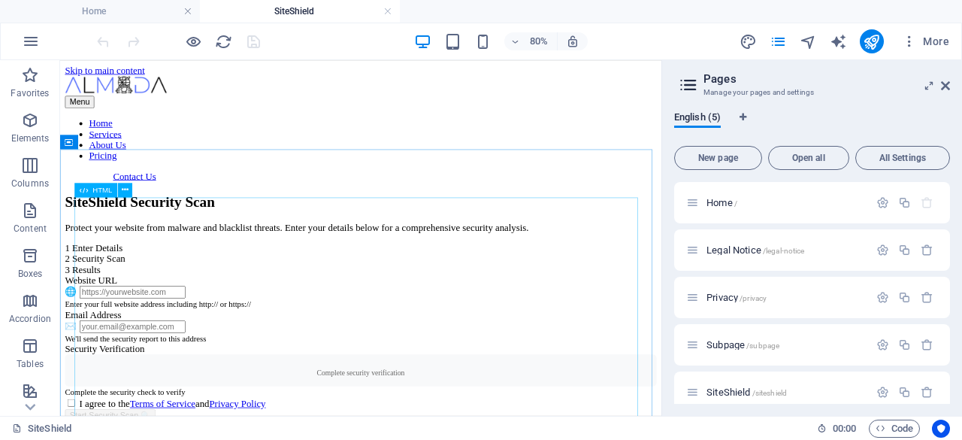
click at [104, 189] on span "HTML" at bounding box center [102, 190] width 20 height 8
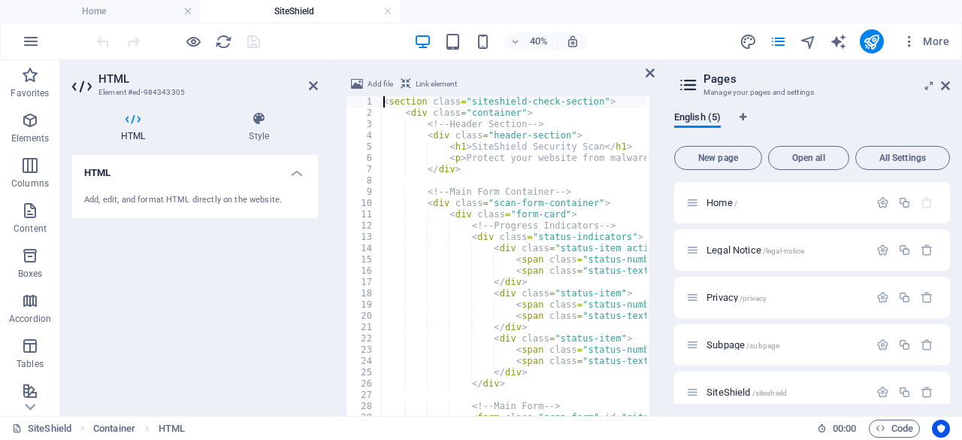
scroll to position [930, 0]
click at [474, 223] on div "< section class = "siteshield-check-section" > < div class = "container" > <!--…" at bounding box center [735, 307] width 710 height 422
click at [947, 88] on icon at bounding box center [945, 86] width 9 height 12
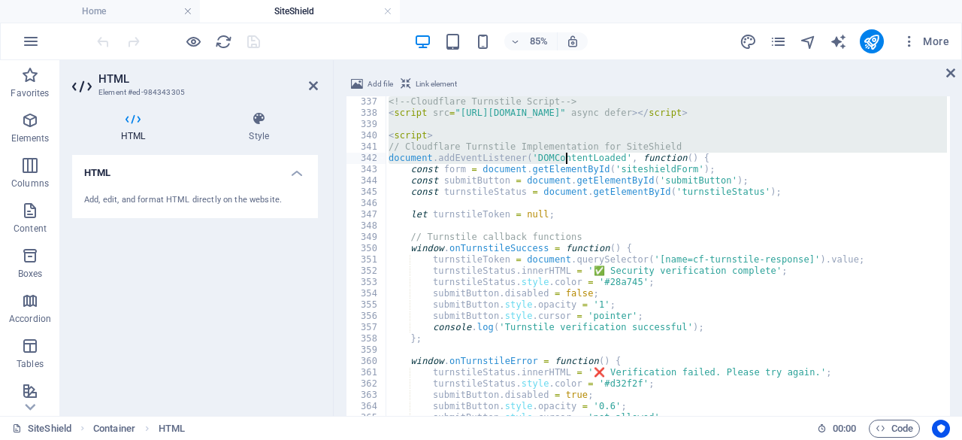
scroll to position [3743, 0]
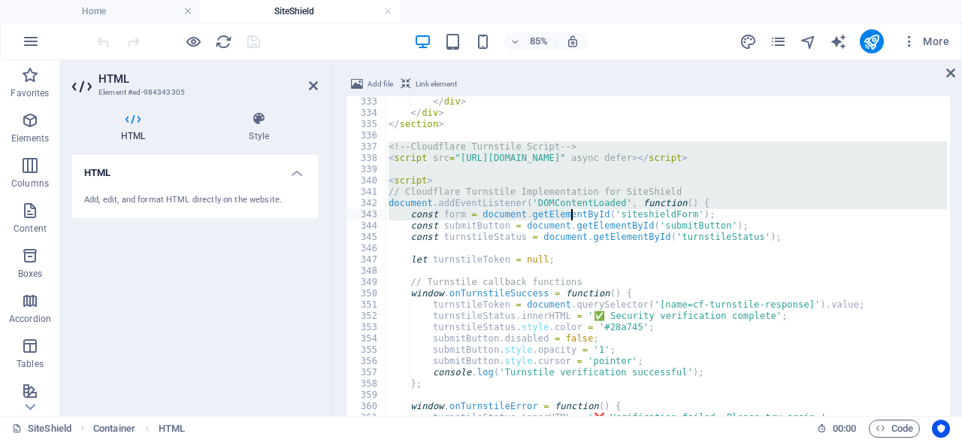
drag, startPoint x: 388, startPoint y: 191, endPoint x: 567, endPoint y: 200, distance: 179.9
click at [567, 200] on div "</ div > </ div > </ section > <!-- Cloudflare Turnstile Script --> < script sr…" at bounding box center [741, 307] width 710 height 422
type textarea "// Cloudflare Turnstile Implementation for SiteShield document.addEventListener…"
click at [558, 171] on div "</ div > </ div > </ section > <!-- Cloudflare Turnstile Script --> < script sr…" at bounding box center [666, 297] width 561 height 402
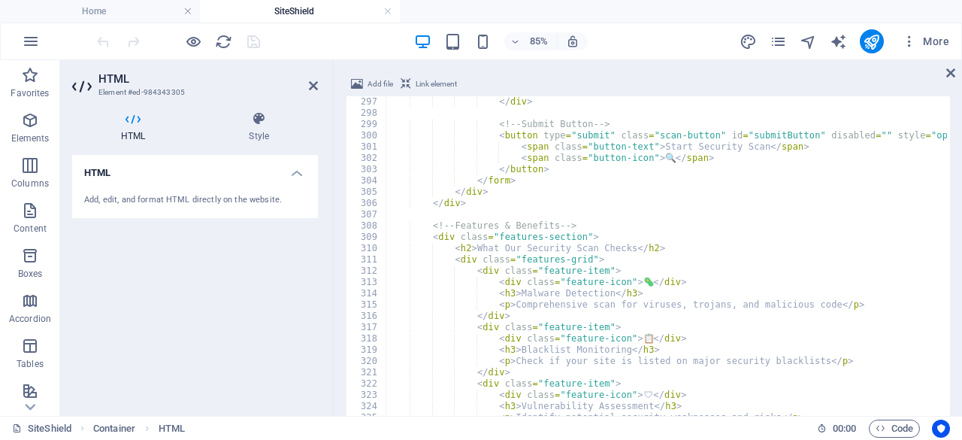
scroll to position [3337, 0]
click at [608, 241] on div "</ div > <!-- Submit Button --> < button type = "submit" class = "scan-button" …" at bounding box center [741, 307] width 710 height 422
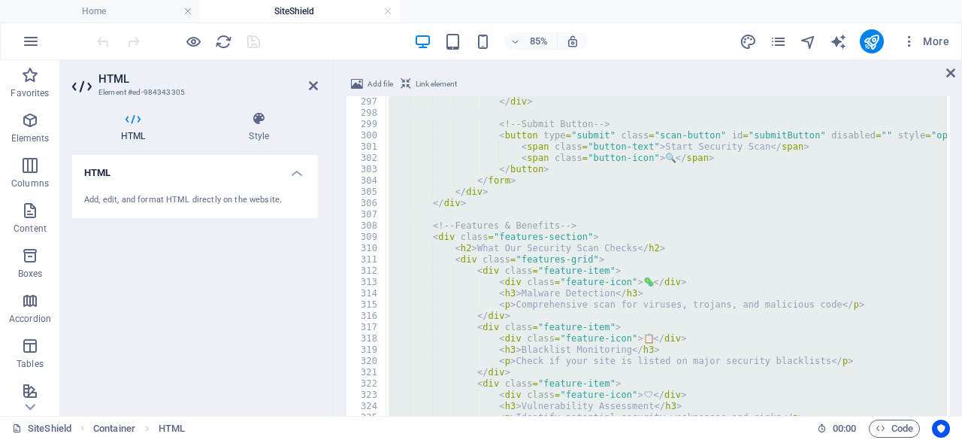
click at [481, 208] on div "</ div > <!-- Submit Button --> < button type = "submit" class = "scan-button" …" at bounding box center [666, 297] width 561 height 402
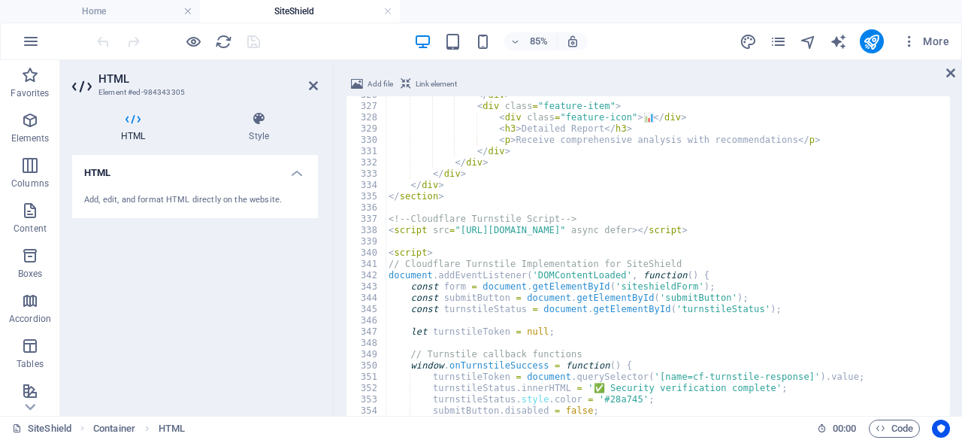
scroll to position [3671, 0]
click at [391, 219] on div "</ div > < div class = "feature-item" > < div class = "feature-icon" > 📊 </ div…" at bounding box center [741, 300] width 710 height 422
click at [430, 223] on div "</ div > < div class = "feature-item" > < div class = "feature-icon" > 📊 </ div…" at bounding box center [741, 300] width 710 height 422
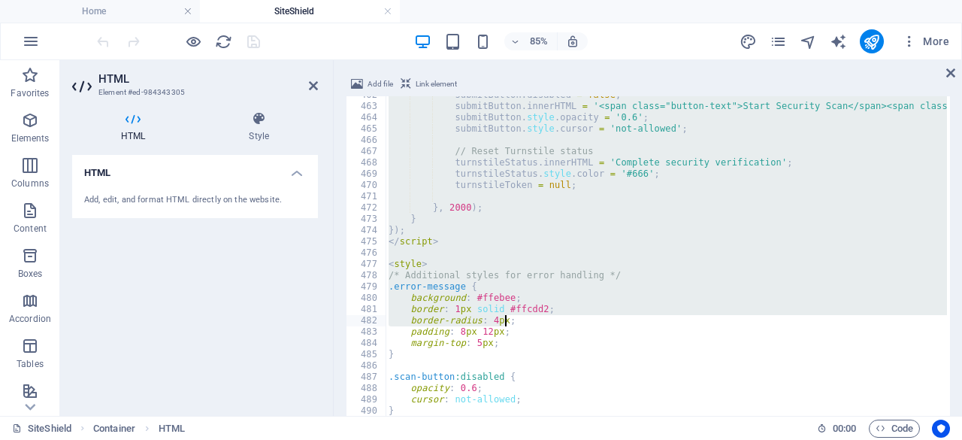
scroll to position [5204, 0]
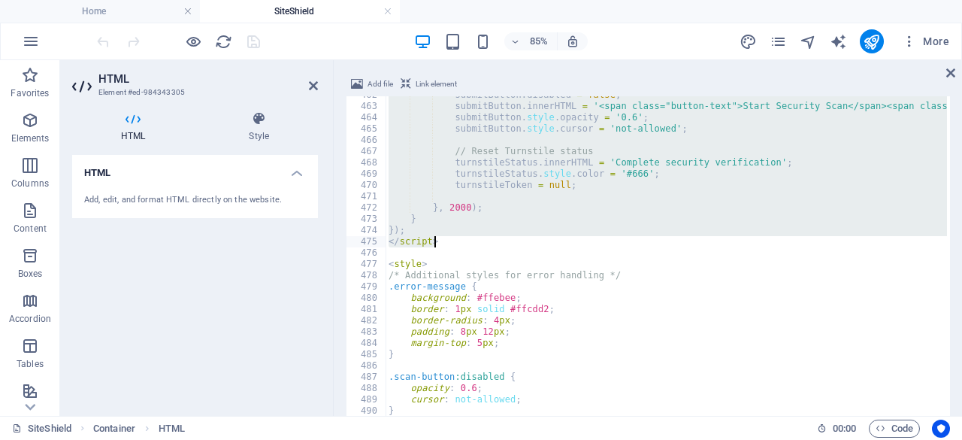
drag, startPoint x: 474, startPoint y: 277, endPoint x: 443, endPoint y: 243, distance: 46.3
click at [443, 243] on div "submitButton . disabled = false ; submitButton . innerHTML = '<span class="butt…" at bounding box center [741, 300] width 710 height 422
type textarea "}); </script>"
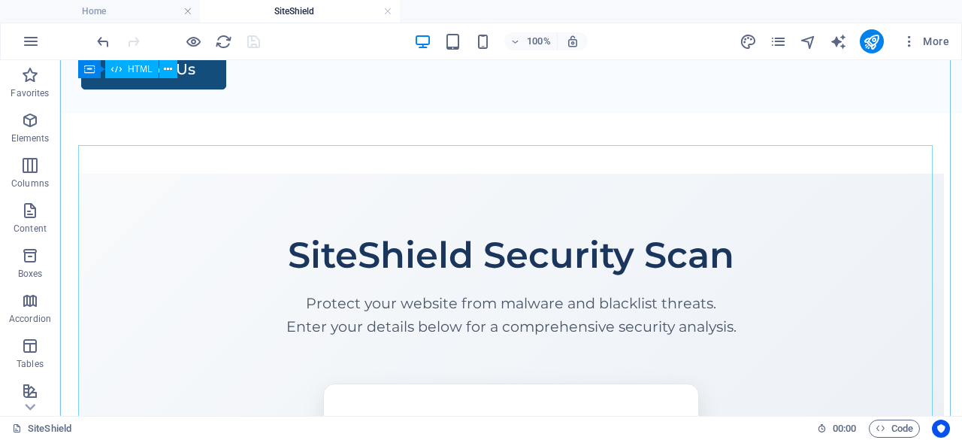
scroll to position [0, 0]
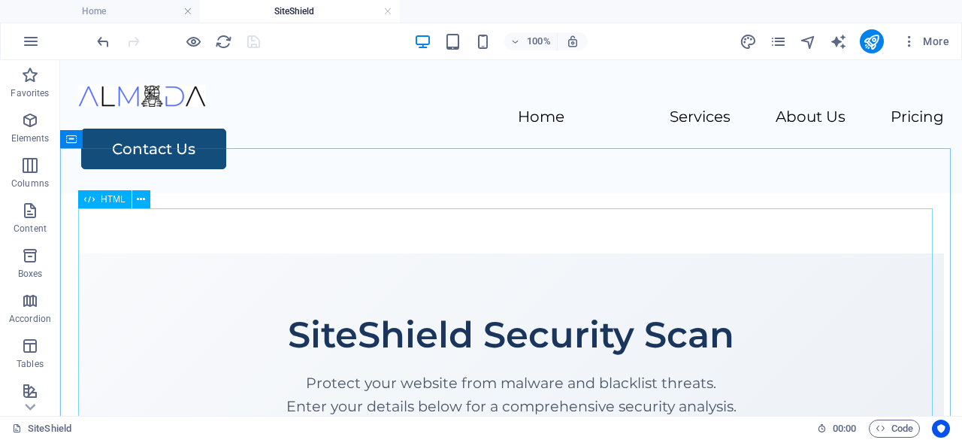
click at [110, 198] on span "HTML" at bounding box center [113, 199] width 25 height 9
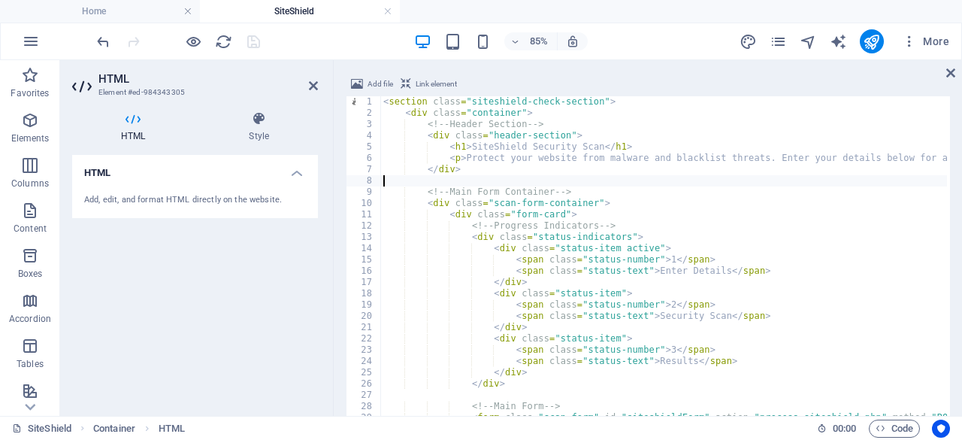
click at [545, 177] on div "< section class = "siteshield-check-section" > < div class = "container" > <!--…" at bounding box center [735, 307] width 710 height 422
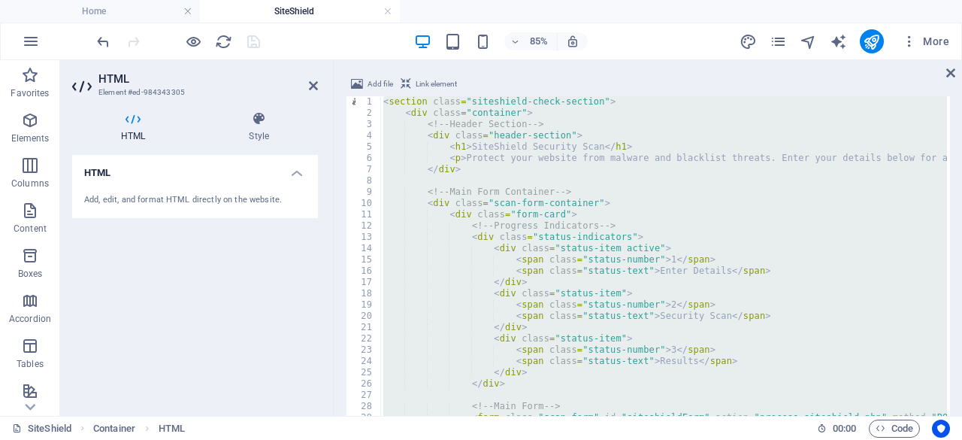
paste textarea
type textarea "</style>"
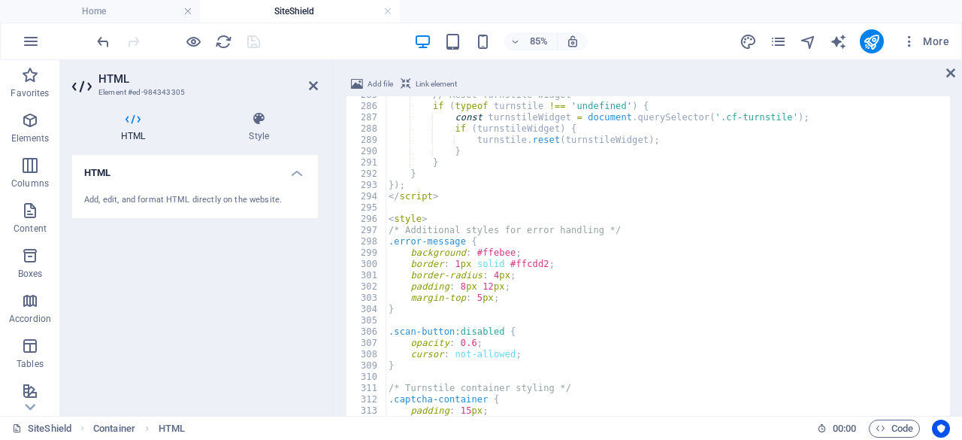
scroll to position [917, 0]
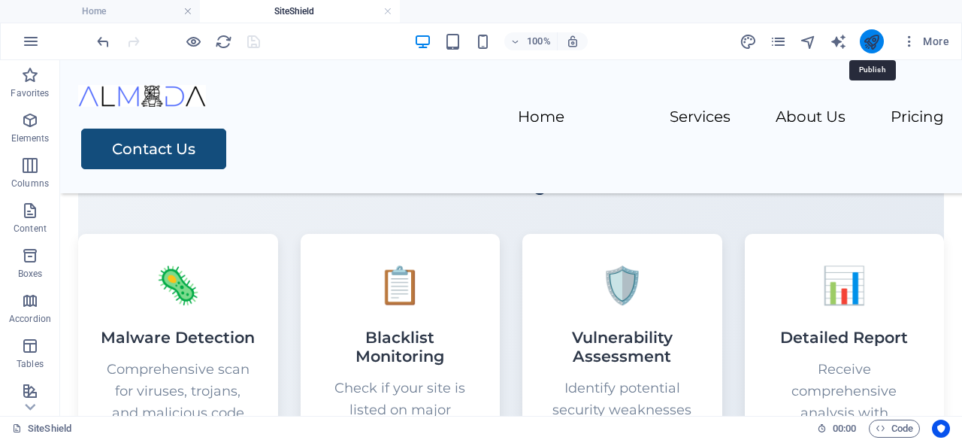
click at [865, 41] on icon "publish" at bounding box center [871, 41] width 17 height 17
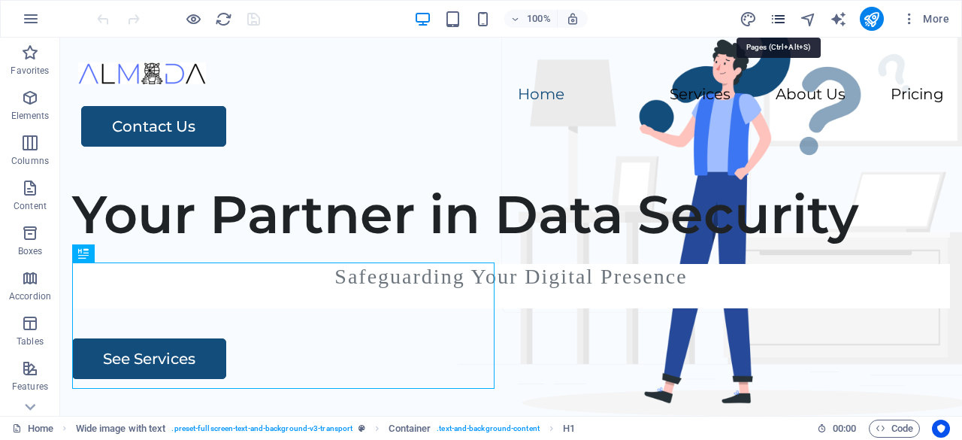
click at [782, 18] on icon "pages" at bounding box center [778, 19] width 17 height 17
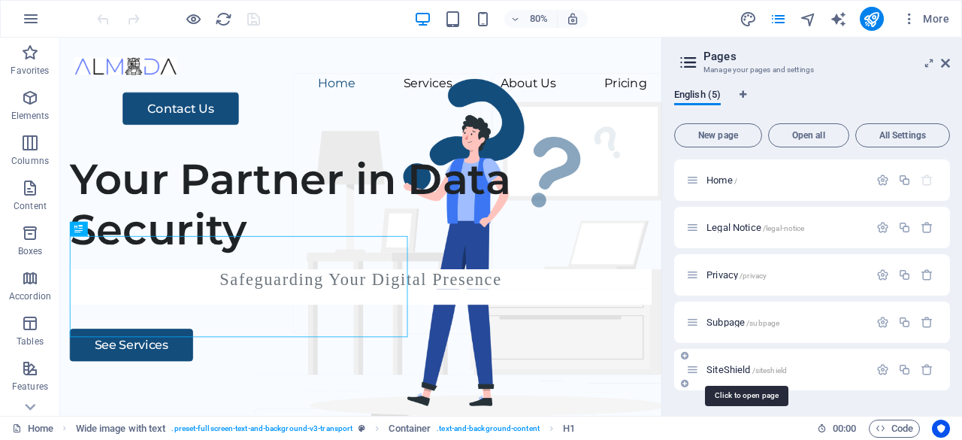
click at [728, 372] on span "SiteShield /siteshield" at bounding box center [746, 369] width 80 height 11
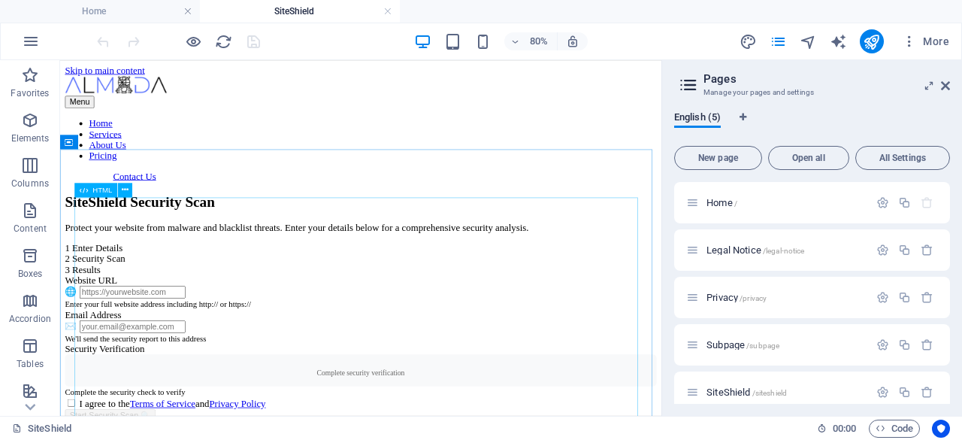
click at [98, 188] on span "HTML" at bounding box center [102, 190] width 20 height 8
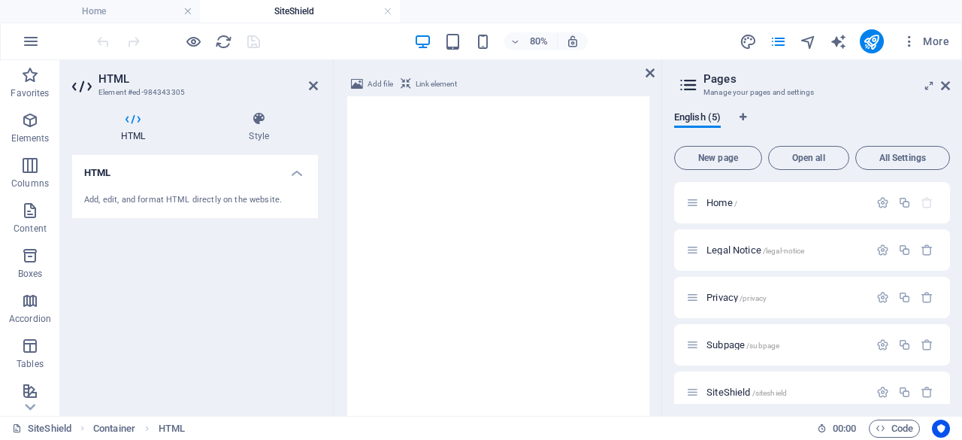
scroll to position [896, 0]
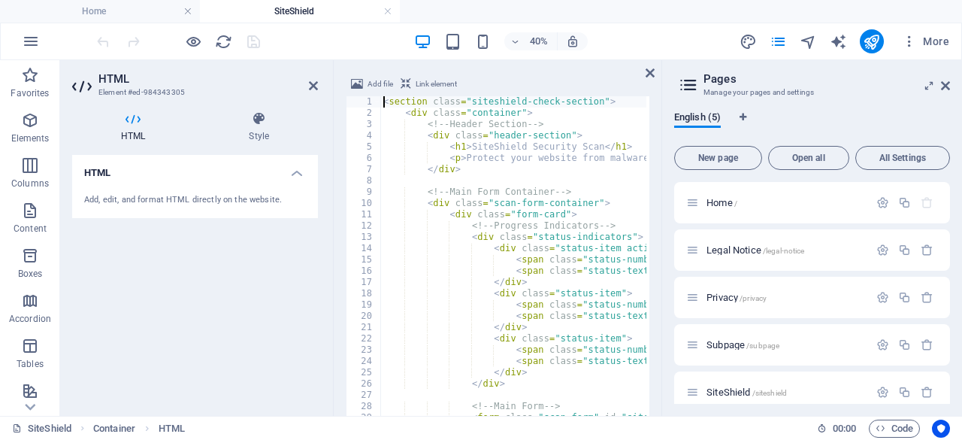
click at [523, 190] on div "< section class = "siteshield-check-section" > < div class = "container" > <!--…" at bounding box center [915, 307] width 1070 height 422
type textarea "<!-- Main Form Container -->"
click at [519, 186] on div "< section class = "siteshield-check-section" > < div class = "container" > <!--…" at bounding box center [915, 307] width 1070 height 422
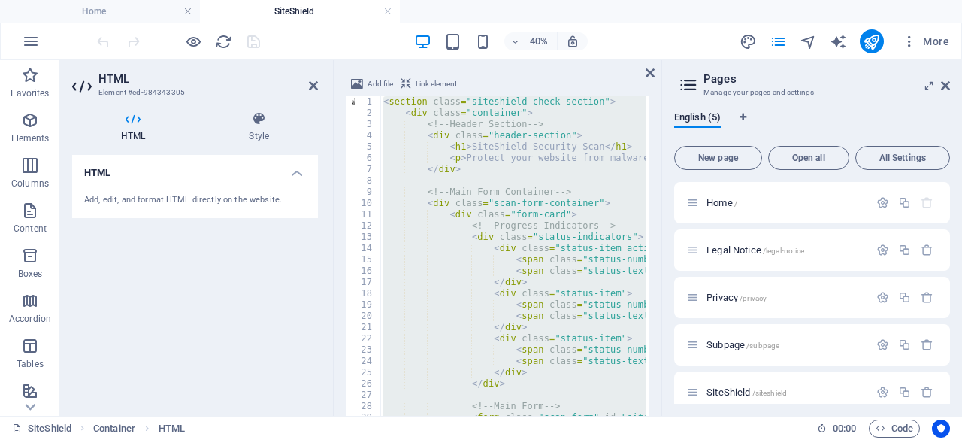
click at [455, 219] on div "< section class = "siteshield-check-section" > < div class = "container" > <!--…" at bounding box center [513, 297] width 266 height 402
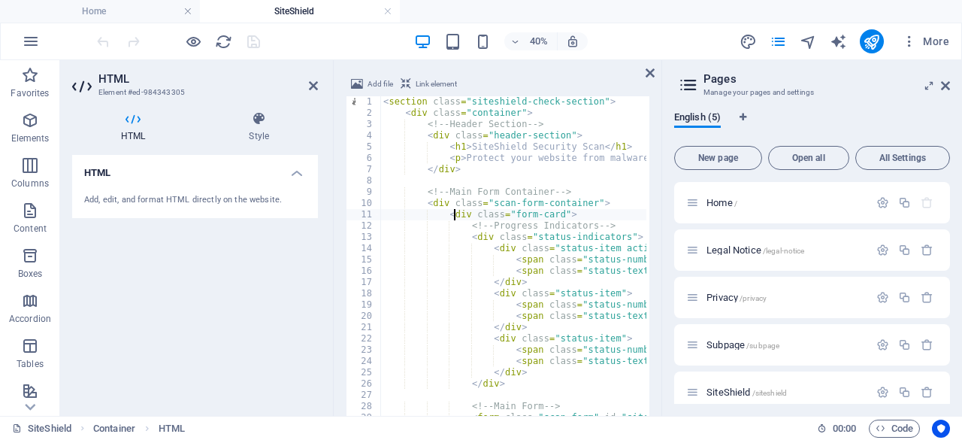
click at [448, 235] on div "< section class = "siteshield-check-section" > < div class = "container" > <!--…" at bounding box center [915, 307] width 1070 height 422
type textarea "<div class="status-indicators">"
click at [535, 186] on div "< section class = "siteshield-check-section" > < div class = "container" > <!--…" at bounding box center [915, 307] width 1070 height 422
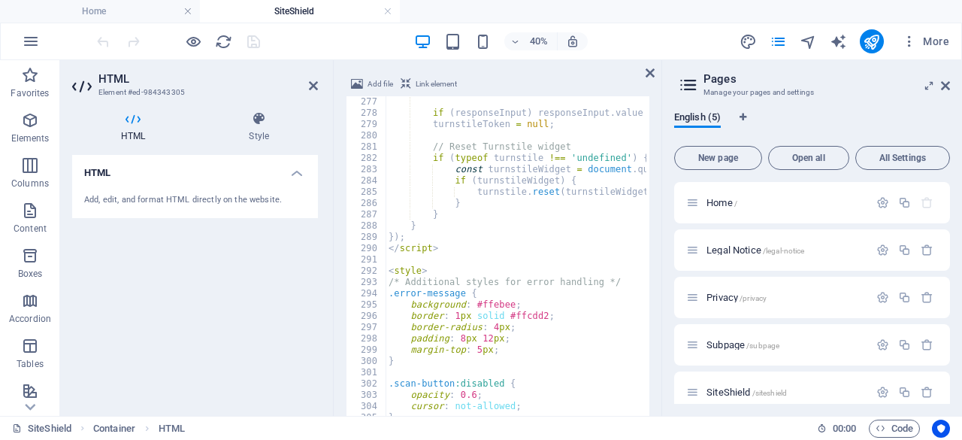
scroll to position [3163, 0]
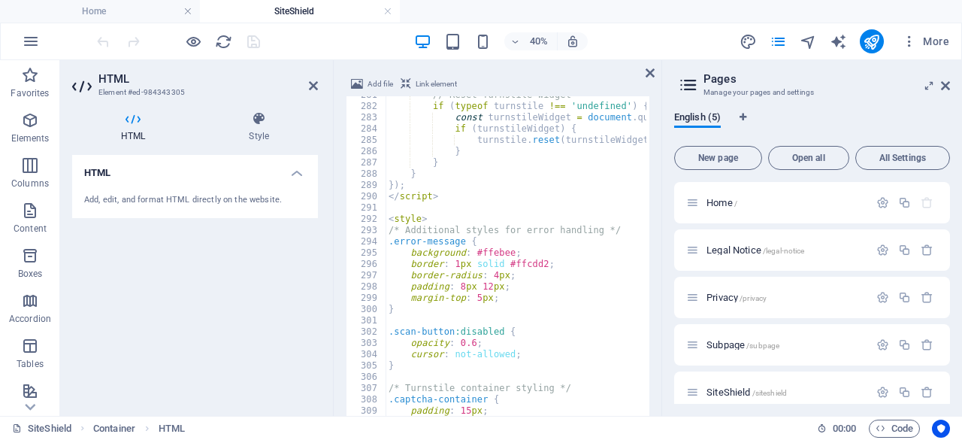
click at [540, 202] on div "// Reset Turnstile widget if ( typeof turnstile !== 'undefined' ) { const turns…" at bounding box center [921, 300] width 1070 height 422
type textarea "/* Your existing styles would continue here */ </style>"
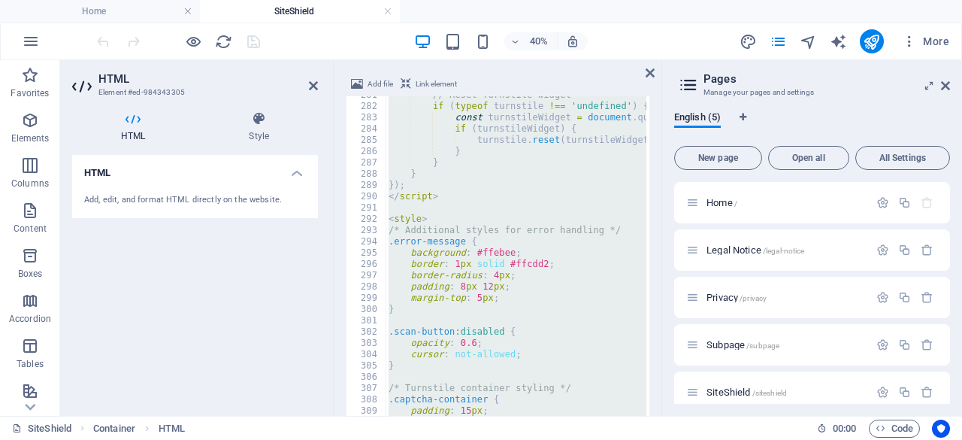
paste textarea
click at [525, 200] on div "// Reset Turnstile widget if ( typeof turnstile !== 'undefined' ) { const turns…" at bounding box center [516, 297] width 261 height 402
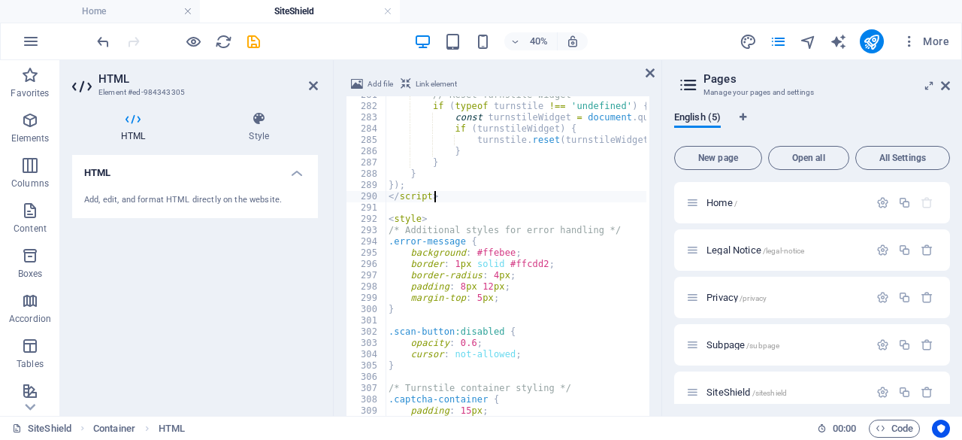
click at [525, 200] on div "// Reset Turnstile widget if ( typeof turnstile !== 'undefined' ) { const turns…" at bounding box center [921, 300] width 1070 height 422
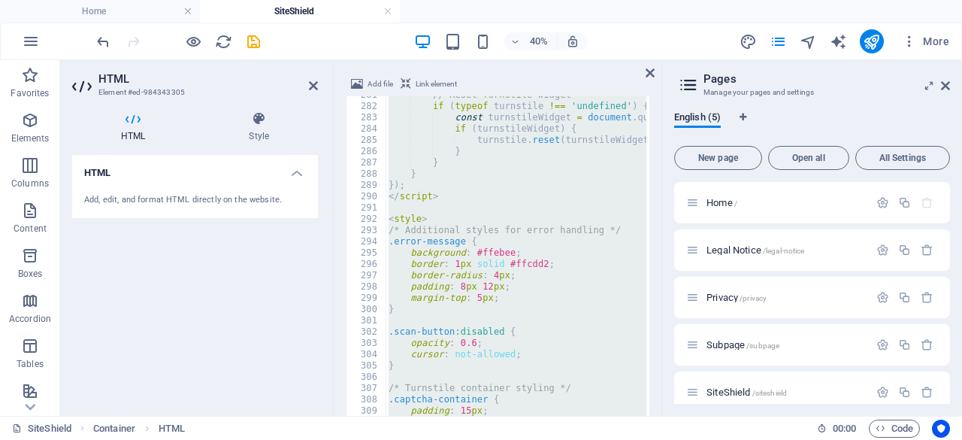
click at [470, 190] on div "// Reset Turnstile widget if ( typeof turnstile !== 'undefined' ) { const turns…" at bounding box center [516, 297] width 261 height 402
type textarea "});"
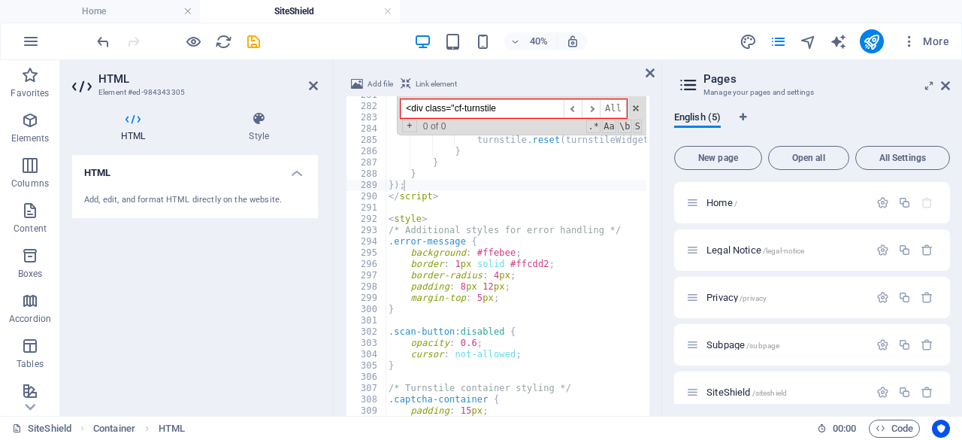
scroll to position [0, 16]
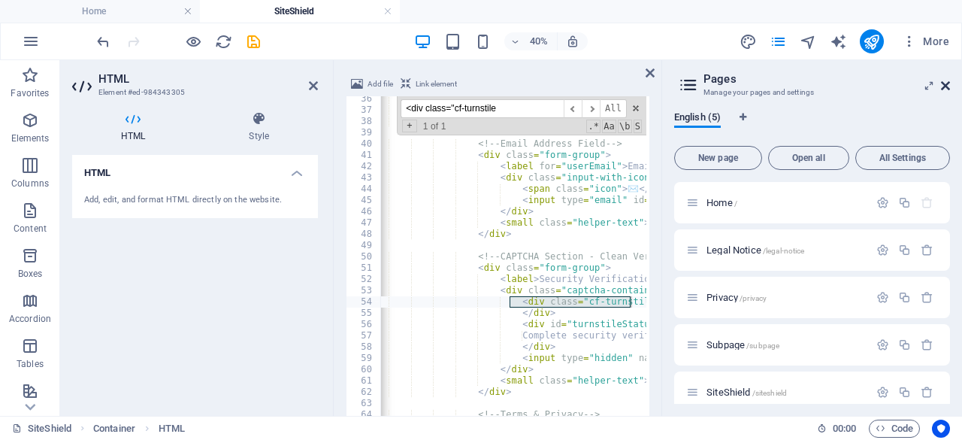
type input "<div class="cf-turnstile"
click at [948, 82] on icon at bounding box center [945, 86] width 9 height 12
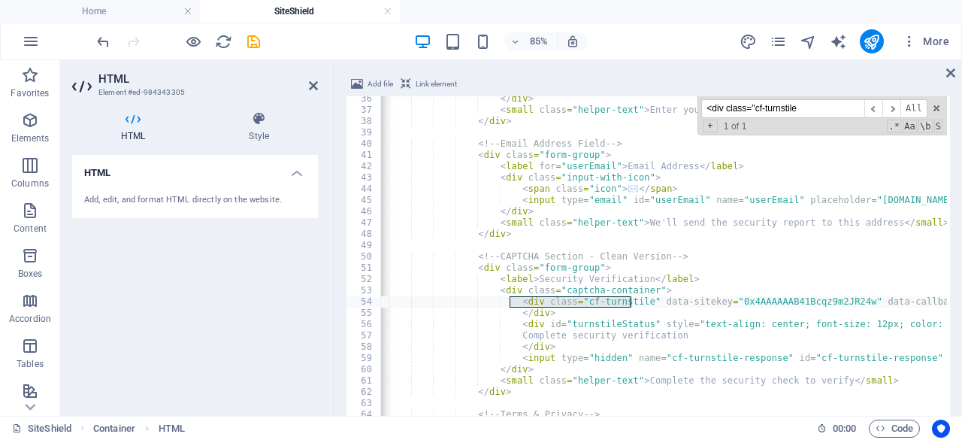
type textarea "<div class="cf-turnstile" data-sitekey="0x4AAAAAAB41Bcqz9m2JR24w" data-callback…"
click at [767, 304] on div "</ div > < small class = "helper-text" > Enter your full website address includ…" at bounding box center [900, 304] width 1070 height 422
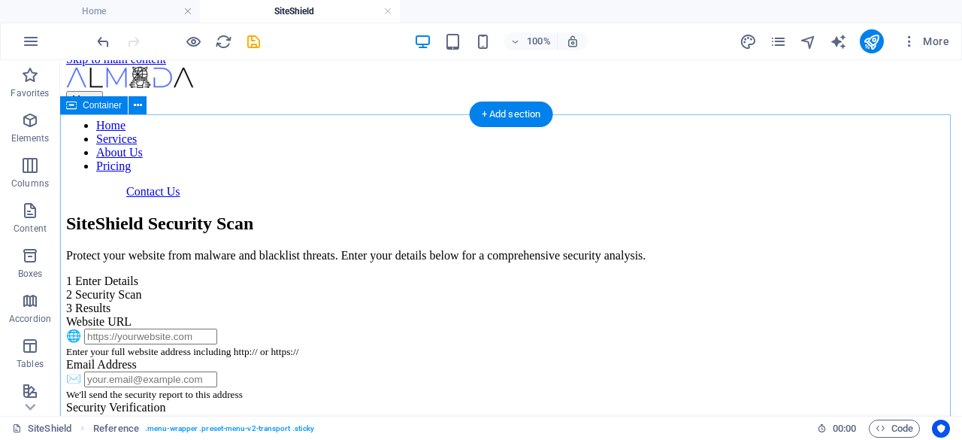
scroll to position [0, 0]
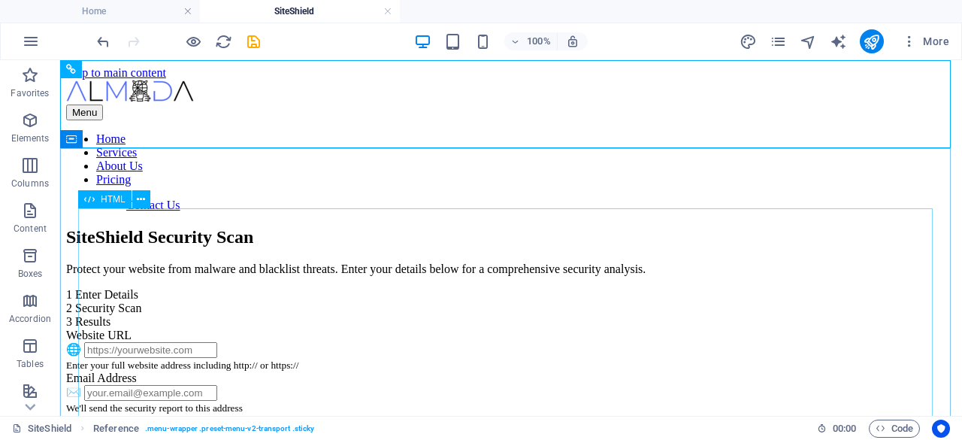
click at [118, 202] on span "HTML" at bounding box center [113, 199] width 25 height 9
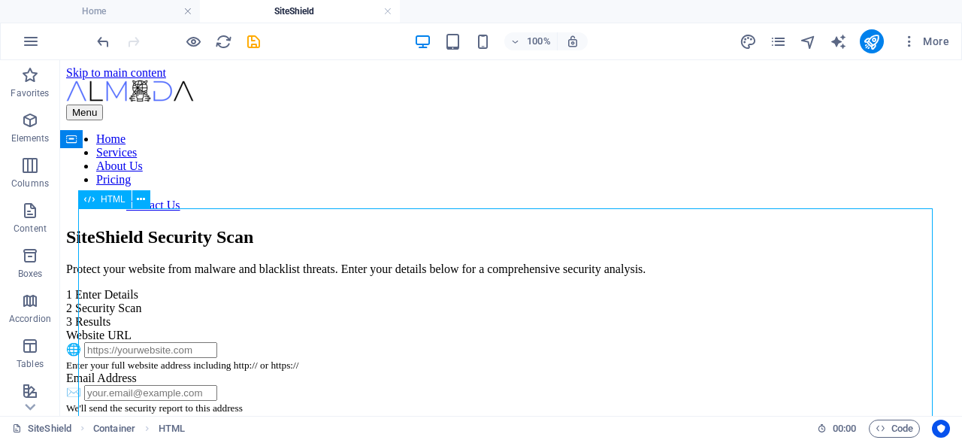
click at [118, 202] on span "HTML" at bounding box center [113, 199] width 25 height 9
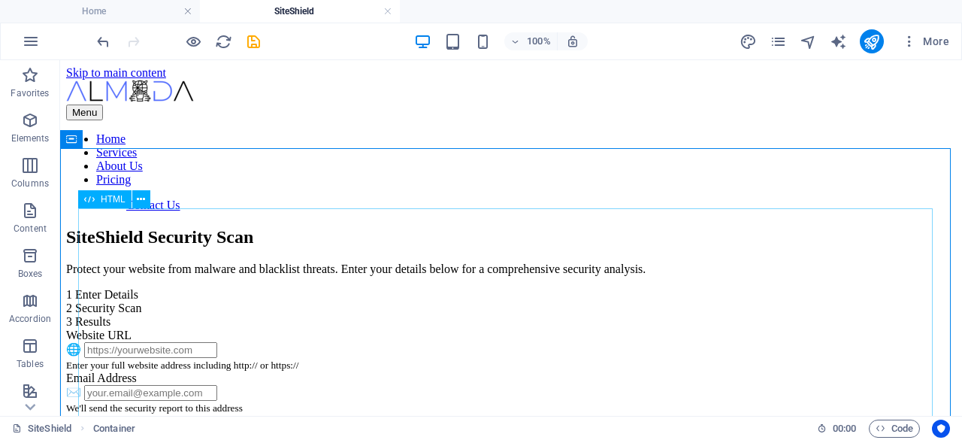
click at [117, 201] on span "HTML" at bounding box center [113, 199] width 25 height 9
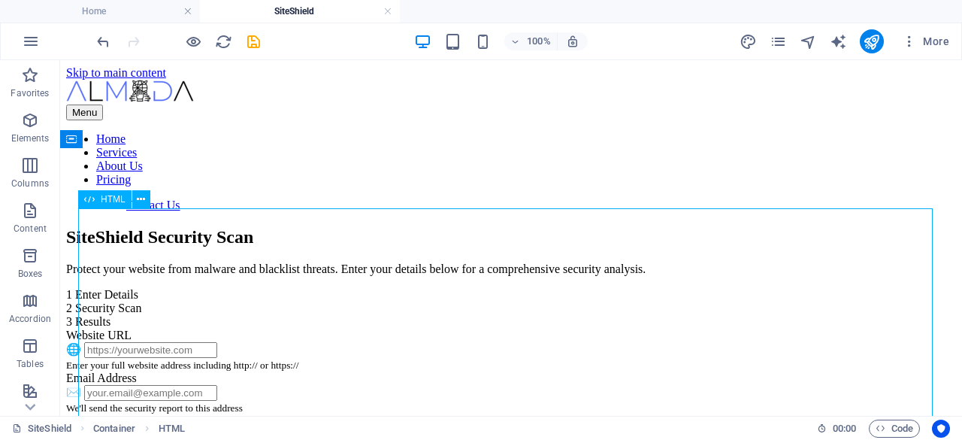
click at [117, 201] on span "HTML" at bounding box center [113, 199] width 25 height 9
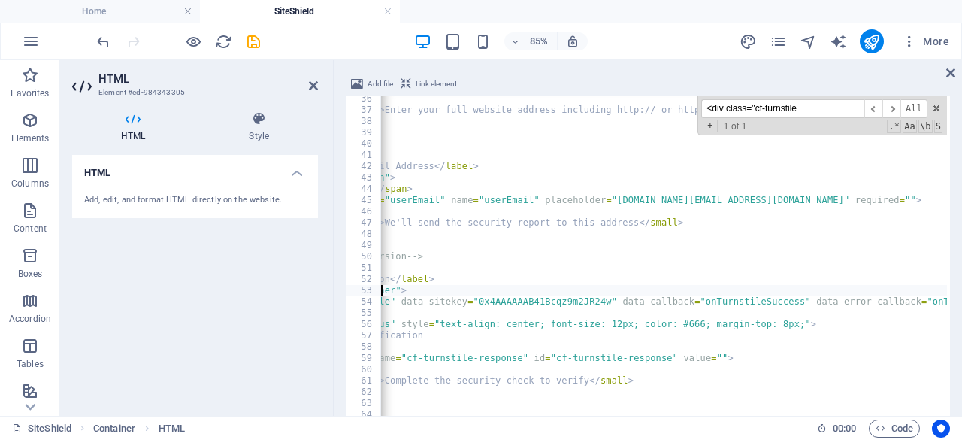
click at [472, 292] on div "</ div > < small class = "helper-text" > Enter your full website address includ…" at bounding box center [634, 304] width 1070 height 422
click at [495, 300] on div "</ div > < small class = "helper-text" > Enter your full website address includ…" at bounding box center [634, 304] width 1070 height 422
click at [480, 301] on div "</ div > < small class = "helper-text" > Enter your full website address includ…" at bounding box center [634, 304] width 1070 height 422
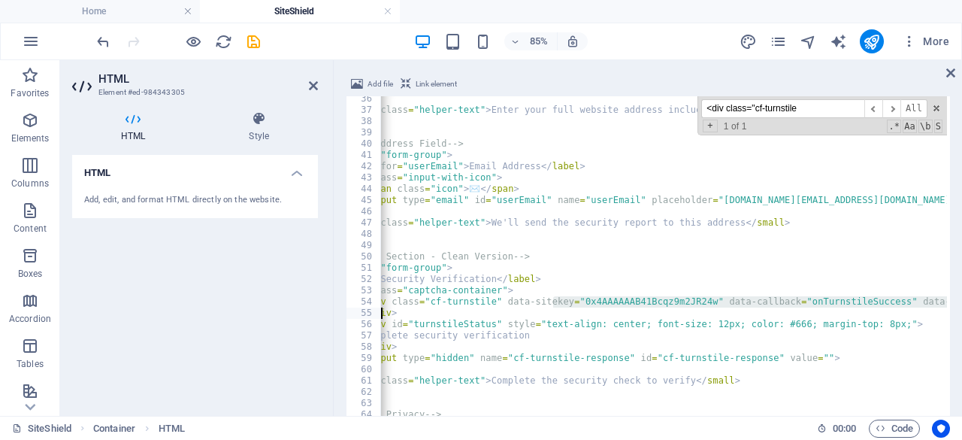
drag, startPoint x: 448, startPoint y: 304, endPoint x: 553, endPoint y: 308, distance: 105.3
click at [553, 308] on div "</ div > < small class = "helper-text" > Enter your full website address includ…" at bounding box center [741, 304] width 1070 height 422
click at [558, 304] on div "</ div > < small class = "helper-text" > Enter your full website address includ…" at bounding box center [664, 297] width 566 height 402
click at [675, 301] on div "</ div > < small class = "helper-text" > Enter your full website address includ…" at bounding box center [741, 304] width 1070 height 422
paste textarea
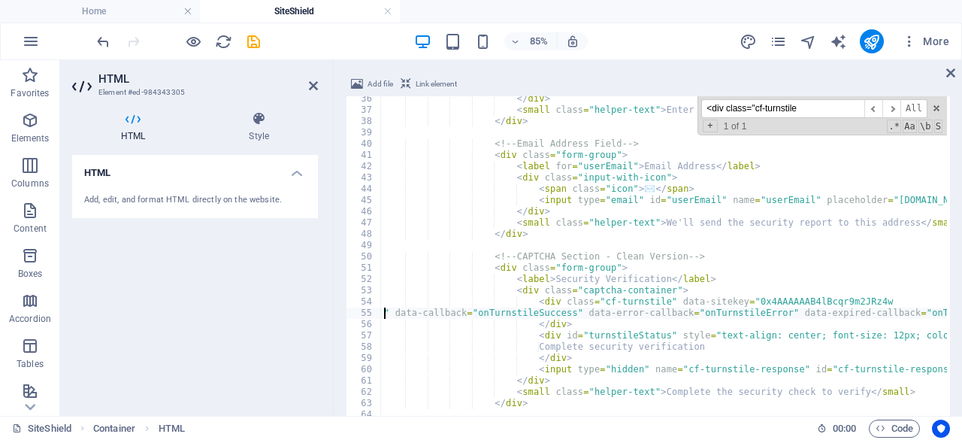
scroll to position [0, 0]
type textarea "<div class="cf-turnstile" data-sitekey="0x4AAAAAAB4lBcqr9m2JRz4w" data-callback…"
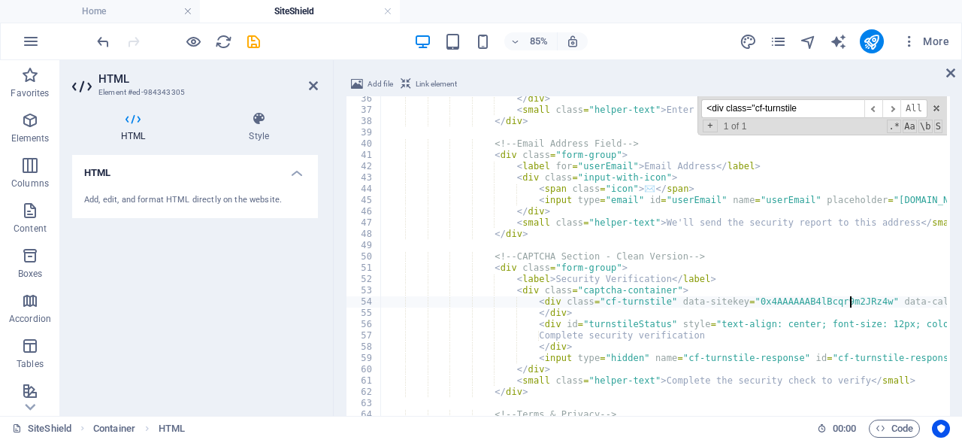
scroll to position [906, 0]
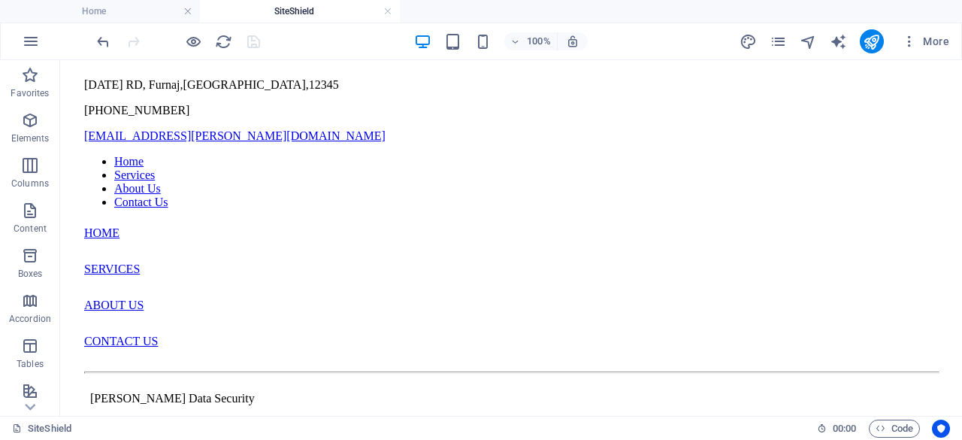
click at [252, 43] on div at bounding box center [178, 41] width 168 height 24
click at [879, 39] on icon "publish" at bounding box center [871, 41] width 17 height 17
